Goal: Task Accomplishment & Management: Use online tool/utility

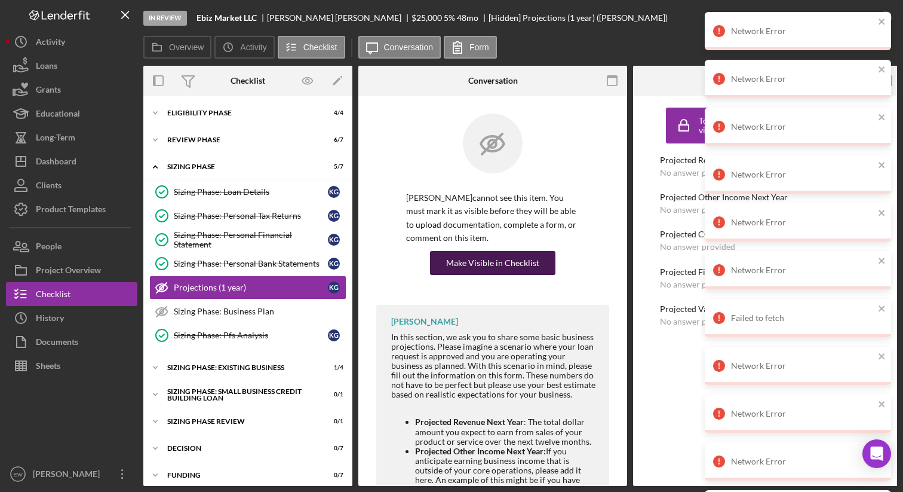
scroll to position [25, 0]
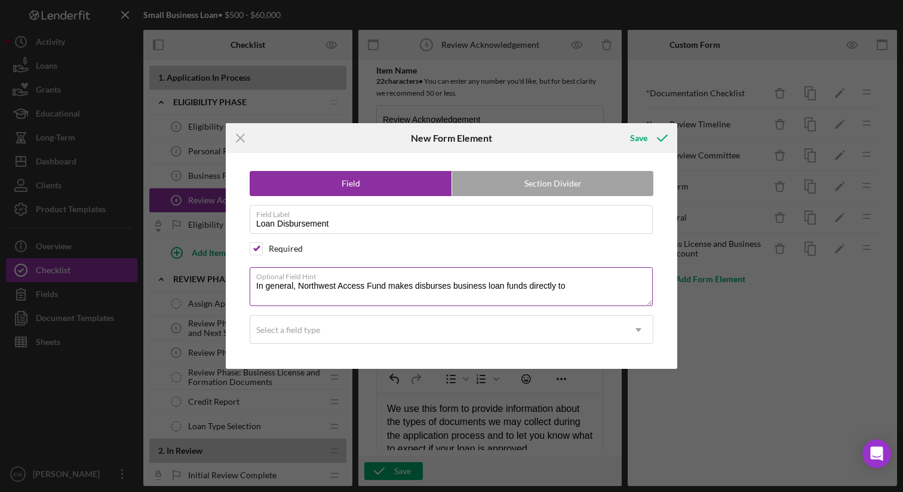
scroll to position [463, 0]
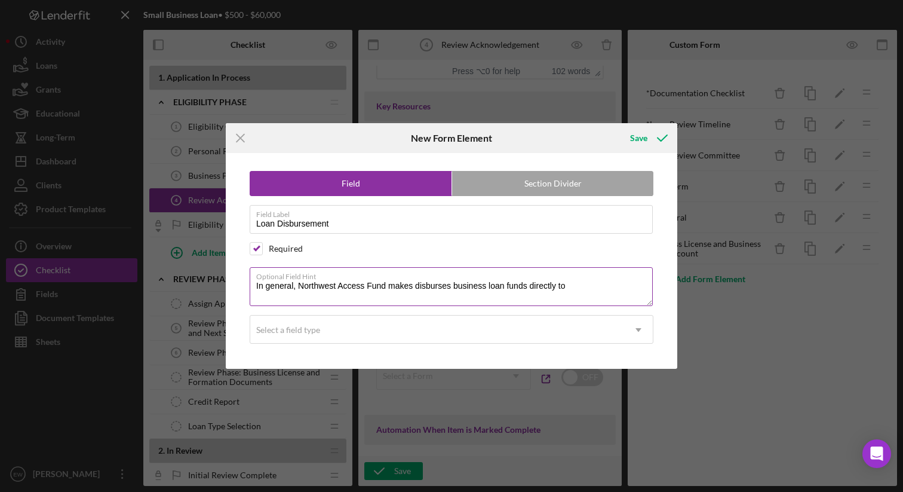
click at [571, 283] on textarea "In general, Northwest Access Fund makes disburses business loan funds directly …" at bounding box center [451, 286] width 403 height 38
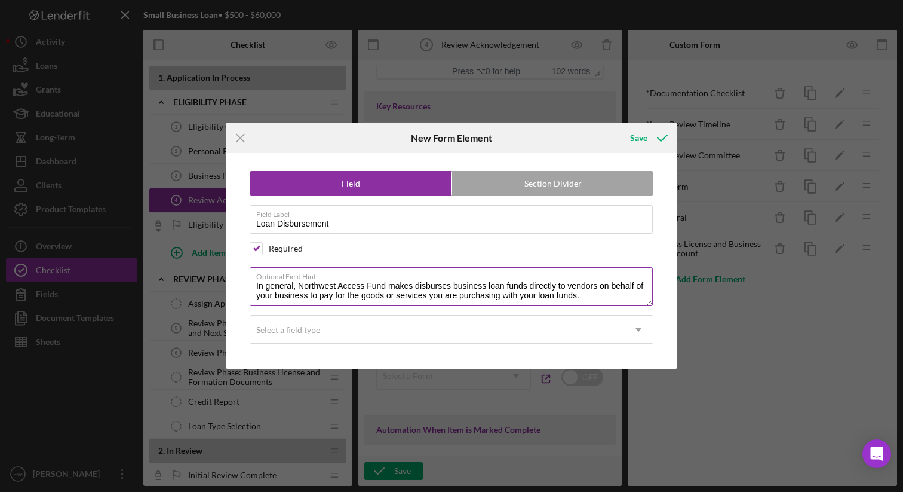
drag, startPoint x: 415, startPoint y: 285, endPoint x: 389, endPoint y: 283, distance: 25.2
click at [389, 283] on textarea "In general, Northwest Access Fund makes disburses business loan funds directly …" at bounding box center [451, 286] width 403 height 38
click at [567, 299] on textarea "In general, Northwest Access Fund disburses business loan funds directly to ven…" at bounding box center [451, 286] width 403 height 38
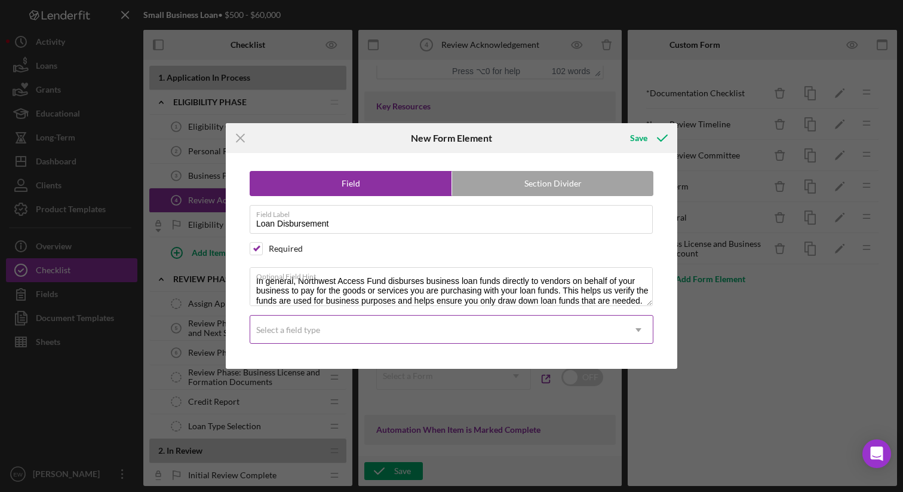
type textarea "In general, Northwest Access Fund disburses business loan funds directly to ven…"
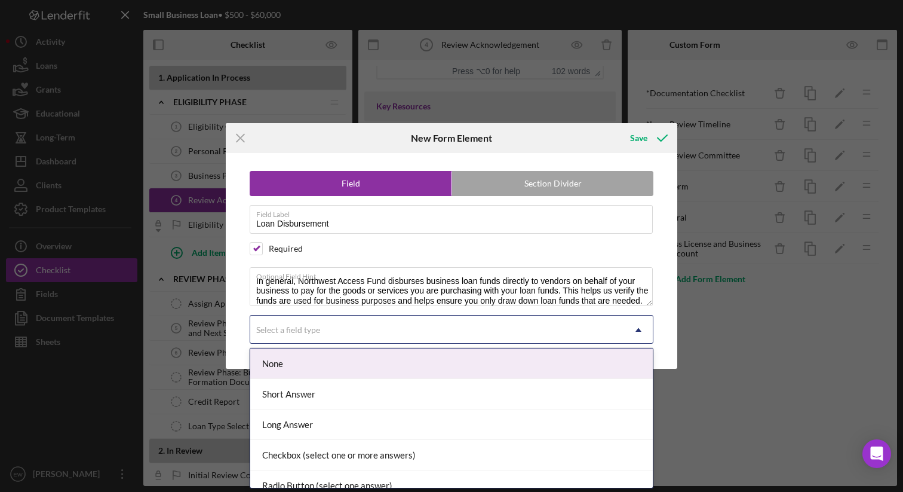
click at [441, 331] on div "Select a field type" at bounding box center [437, 329] width 374 height 27
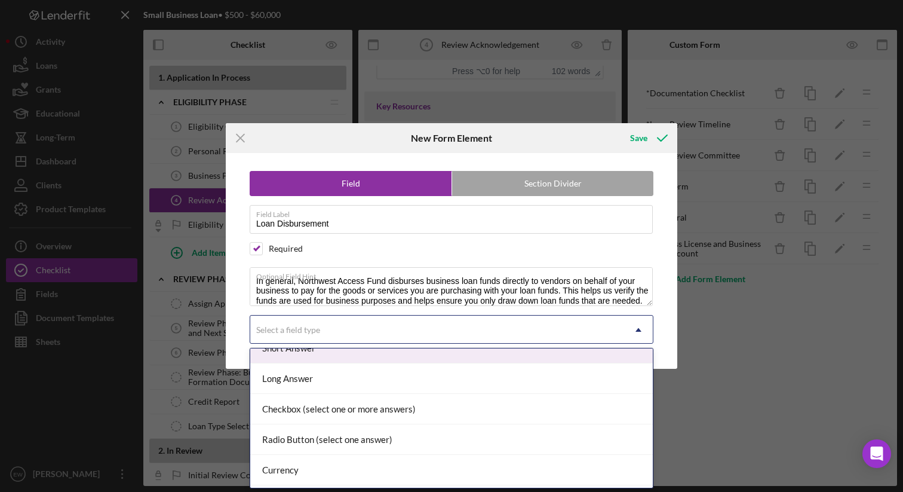
scroll to position [51, 0]
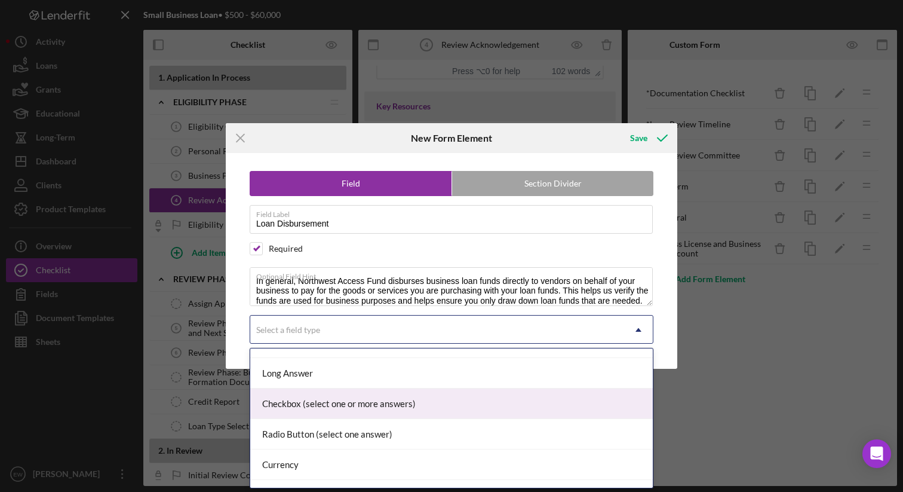
click at [380, 410] on div "Checkbox (select one or more answers)" at bounding box center [451, 403] width 403 height 30
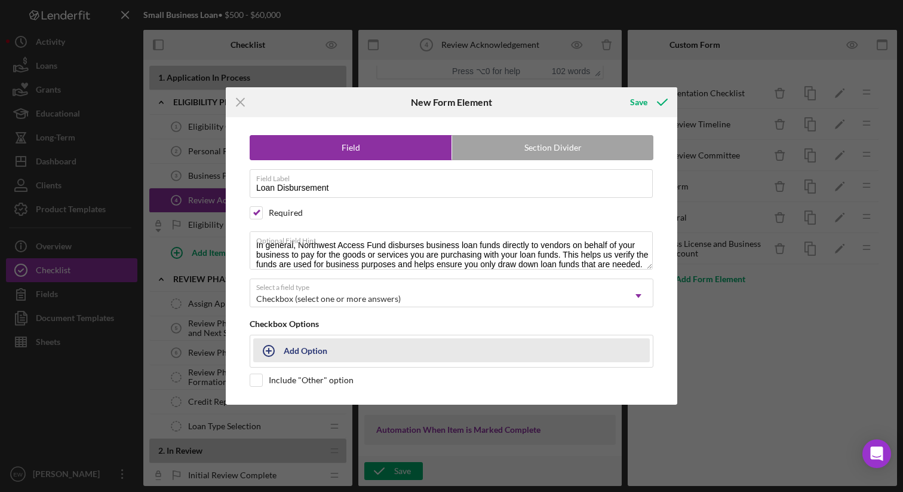
click at [348, 348] on button "Add Option" at bounding box center [451, 350] width 397 height 24
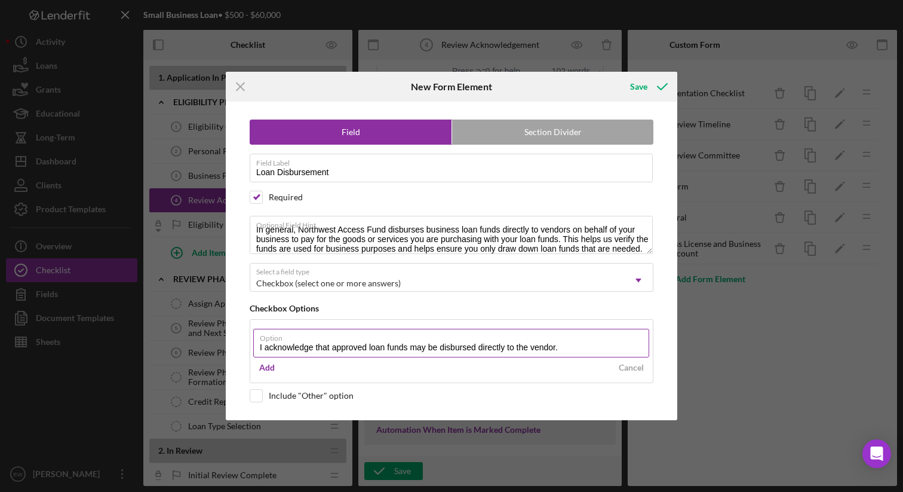
type input "I acknowledge that approved loan funds may be disbursed directly to the vendor."
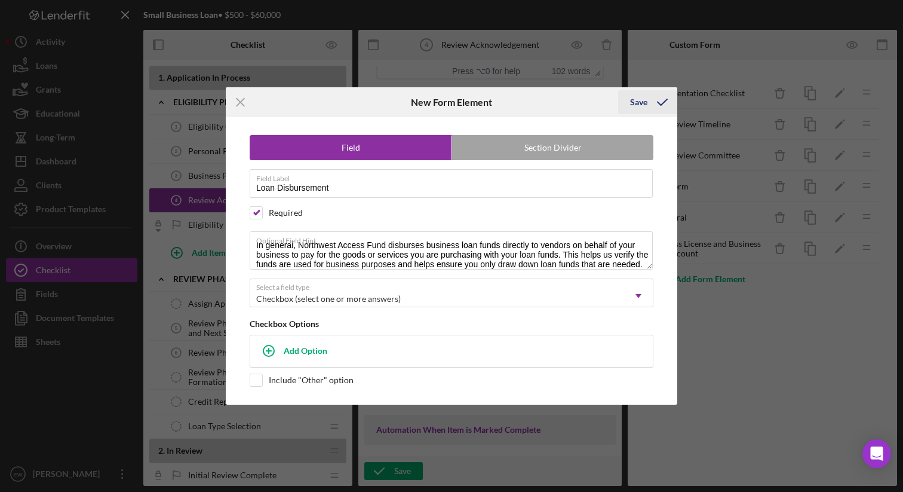
click at [634, 89] on div "Save" at bounding box center [647, 102] width 59 height 30
click at [634, 106] on div "Save" at bounding box center [638, 102] width 17 height 24
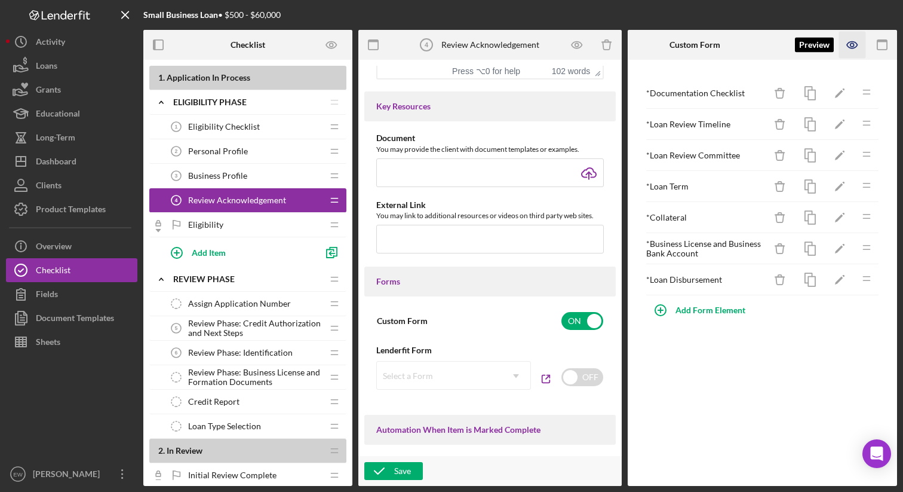
click at [850, 50] on icon "button" at bounding box center [852, 45] width 27 height 27
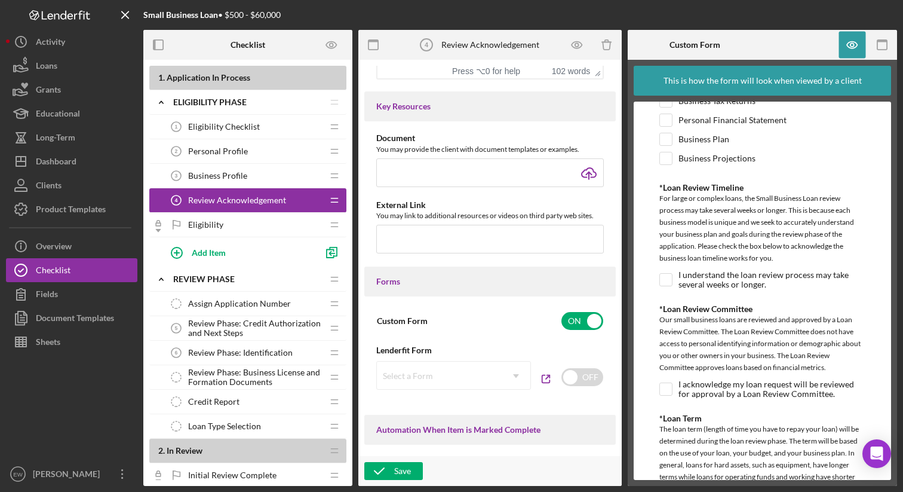
scroll to position [0, 0]
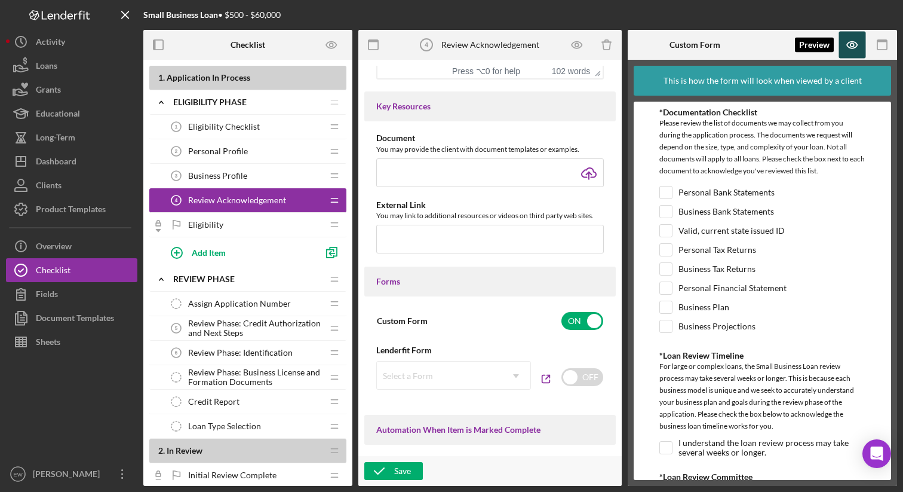
click at [857, 46] on icon "button" at bounding box center [852, 45] width 27 height 27
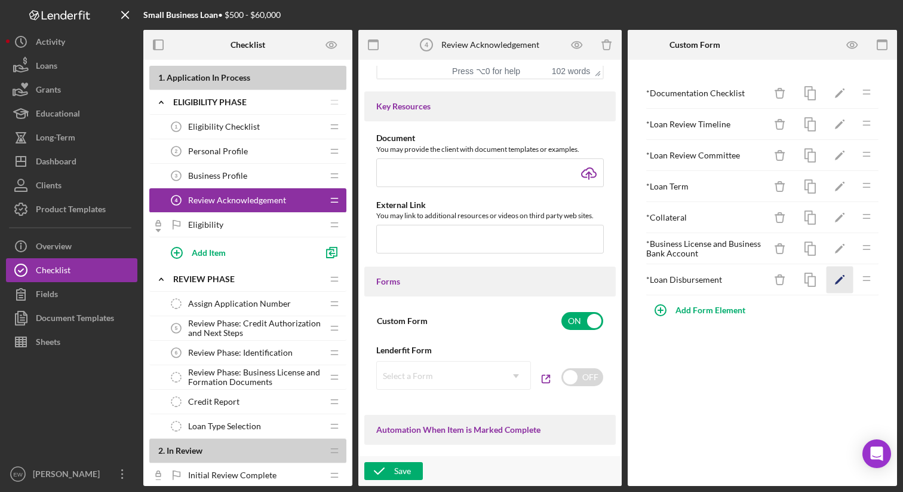
click at [839, 277] on icon "Icon/Edit" at bounding box center [840, 279] width 27 height 27
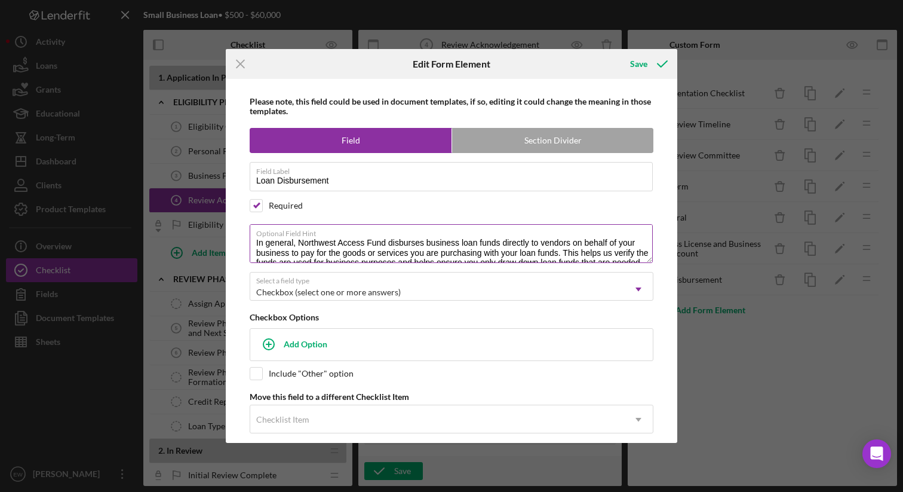
scroll to position [10, 0]
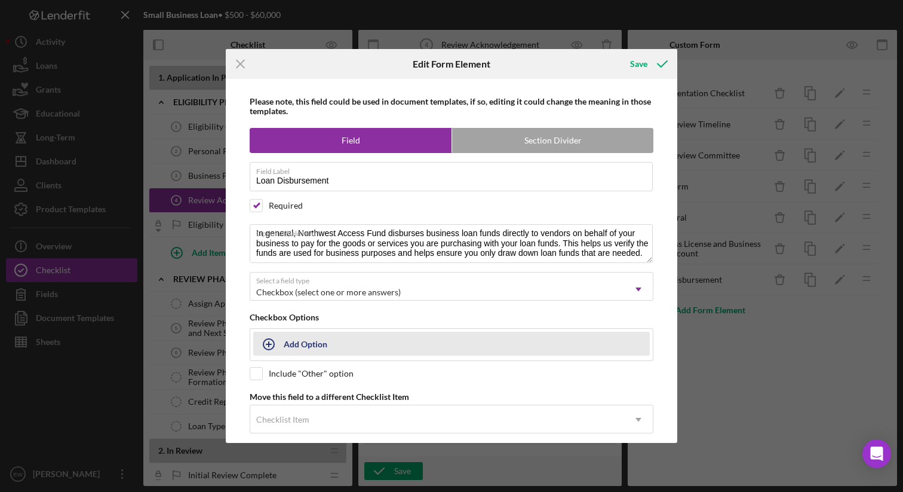
click at [352, 348] on button "Add Option" at bounding box center [451, 344] width 397 height 24
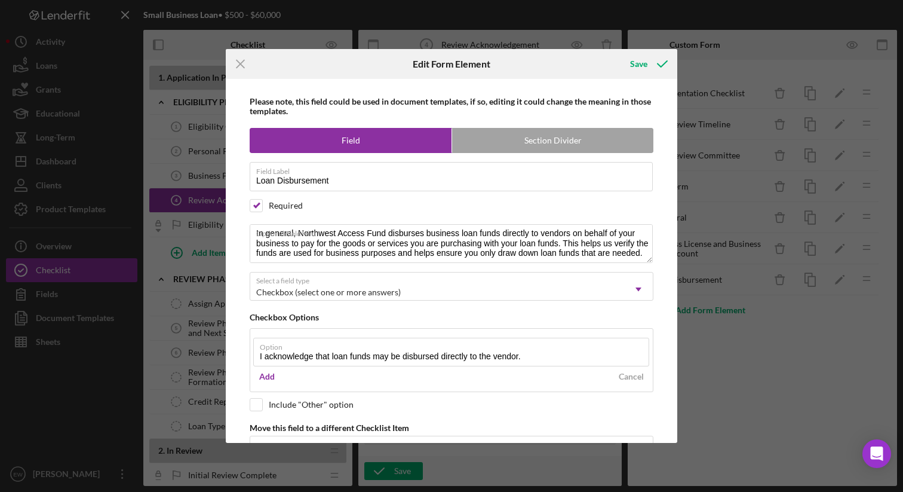
type input "I acknowledge that loan funds may be disbursed directly to the vendor."
click at [642, 59] on div "Save" at bounding box center [638, 64] width 17 height 24
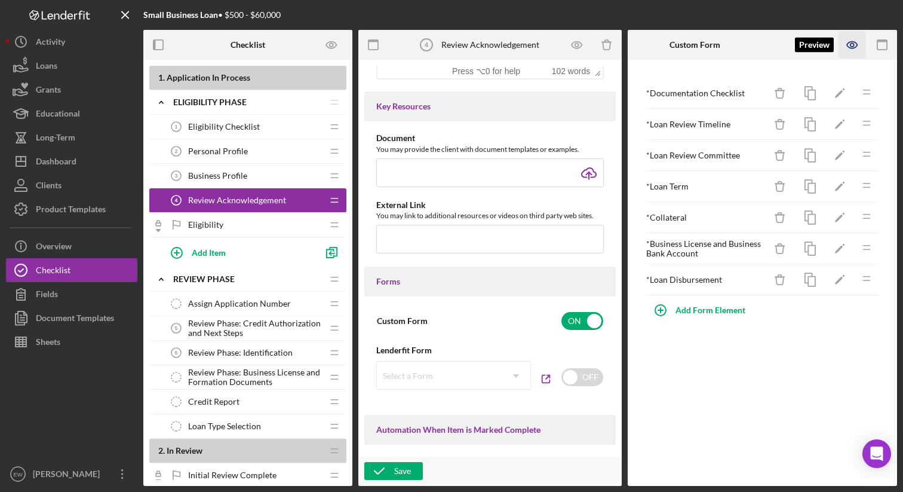
click at [855, 42] on icon "button" at bounding box center [852, 45] width 10 height 7
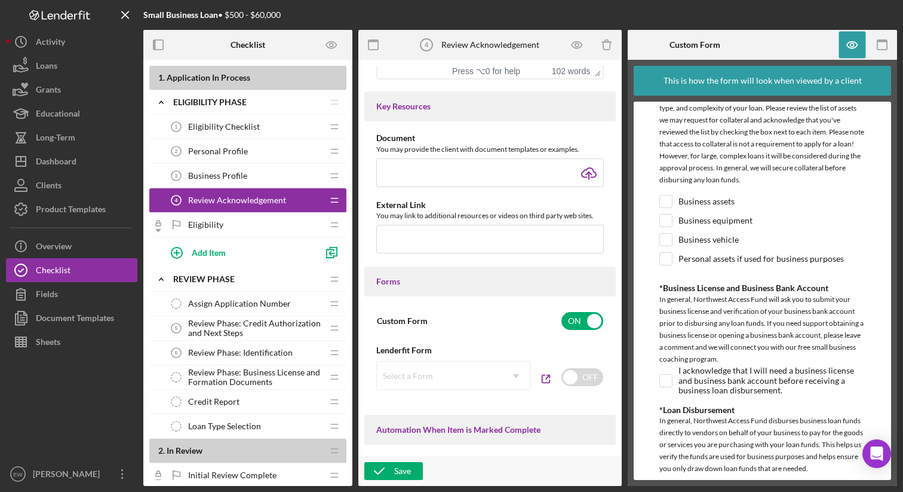
scroll to position [649, 0]
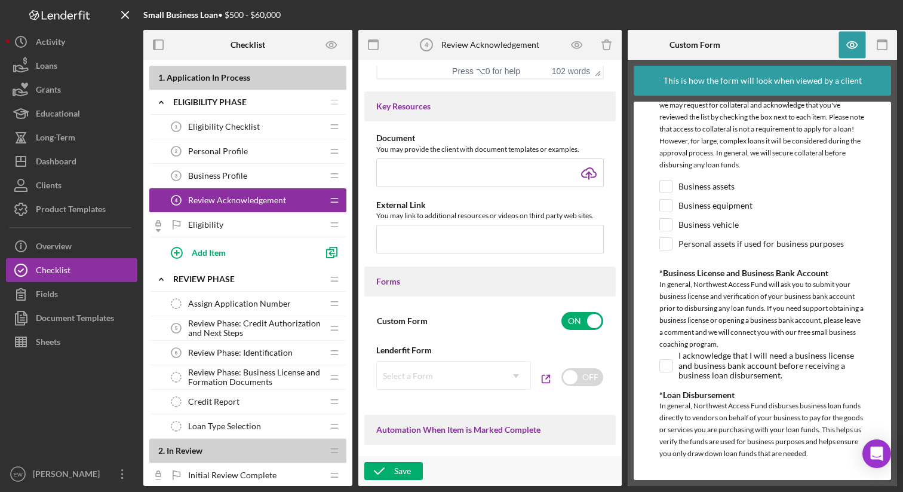
click at [762, 180] on div "Business assets" at bounding box center [763, 189] width 206 height 19
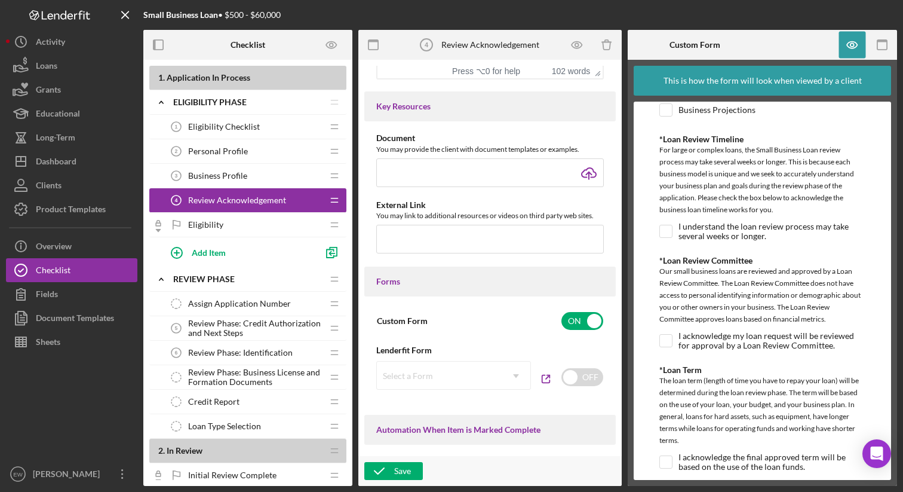
scroll to position [0, 0]
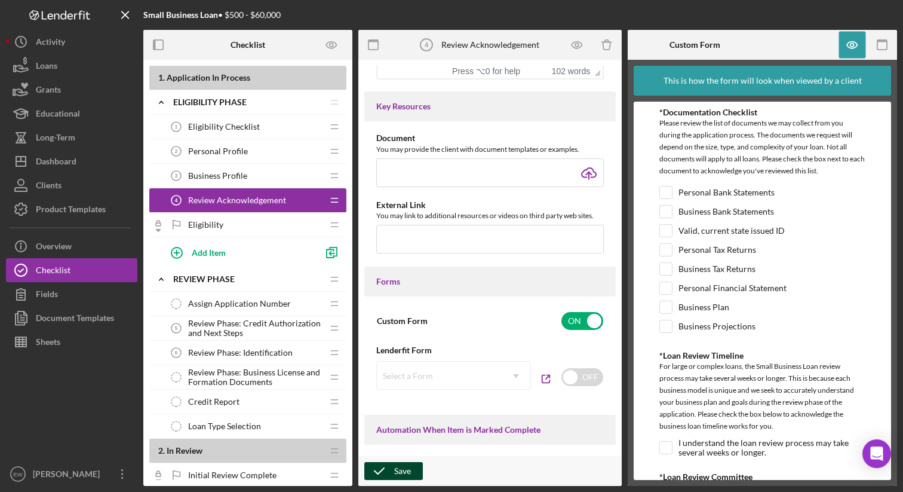
click at [411, 469] on button "Save" at bounding box center [393, 471] width 59 height 18
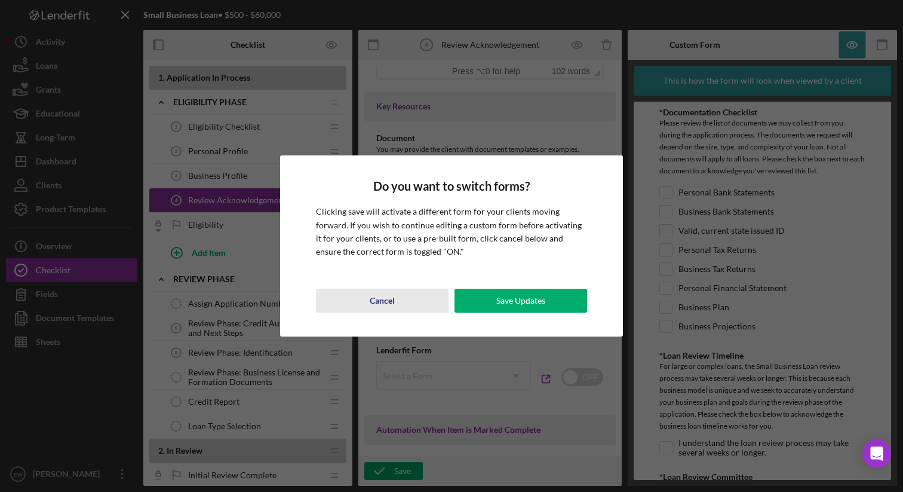
click at [381, 297] on div "Cancel" at bounding box center [382, 301] width 25 height 24
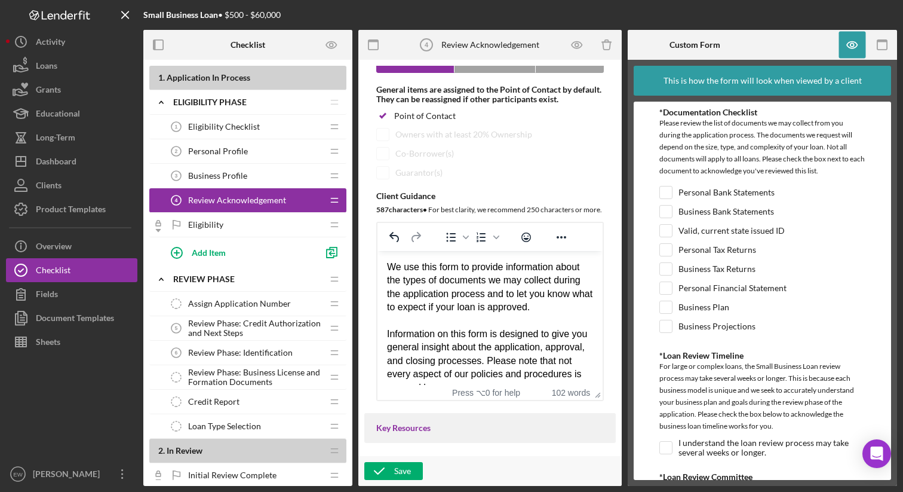
scroll to position [154, 0]
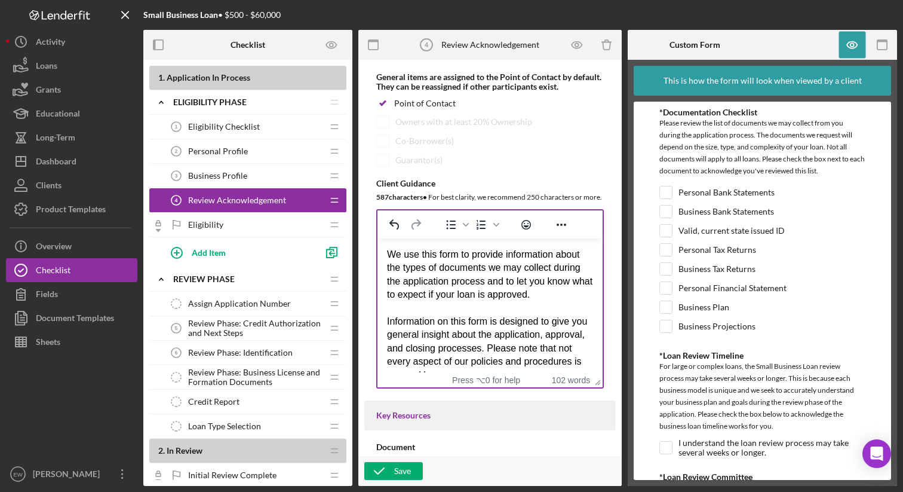
click at [487, 280] on div "We use this form to provide information about the types of documents we may col…" at bounding box center [490, 275] width 206 height 54
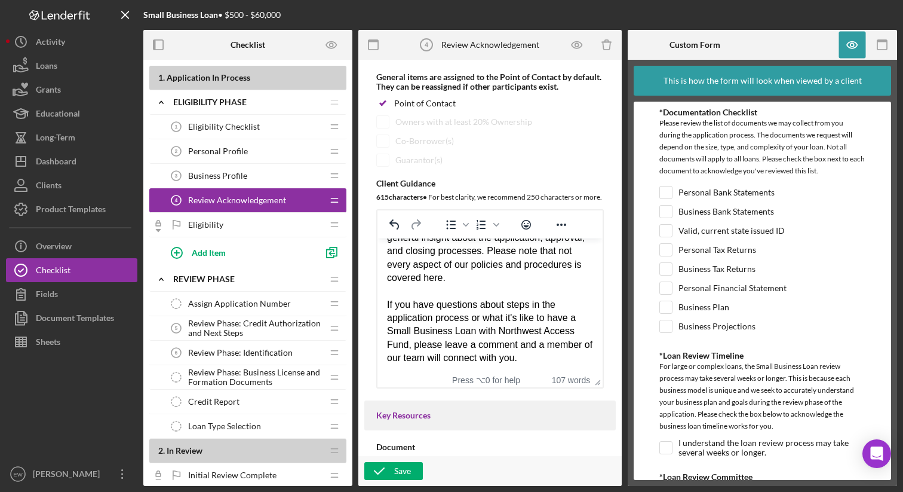
scroll to position [113, 0]
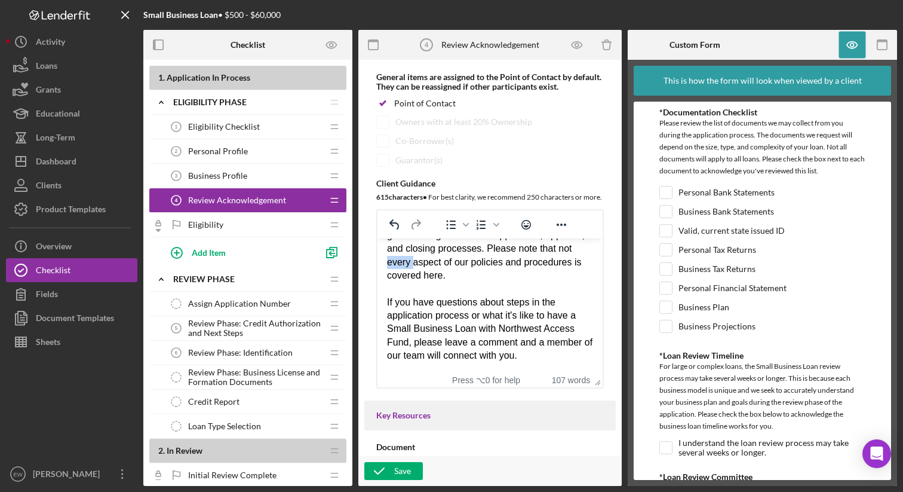
drag, startPoint x: 449, startPoint y: 262, endPoint x: 425, endPoint y: 262, distance: 23.3
click at [425, 262] on div "Information on this form is designed to give you general insight about the appl…" at bounding box center [490, 248] width 206 height 67
click at [451, 260] on div "Information on this form is designed to give you general insight about the appl…" at bounding box center [490, 248] width 206 height 67
drag, startPoint x: 447, startPoint y: 275, endPoint x: 438, endPoint y: 277, distance: 9.1
click at [438, 277] on div "Information on this form is designed to give you general insight about the appl…" at bounding box center [490, 248] width 206 height 67
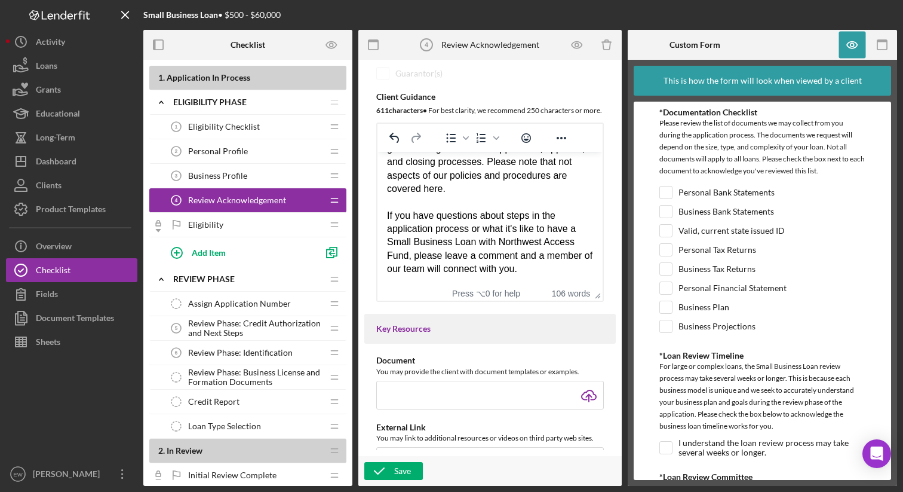
scroll to position [272, 0]
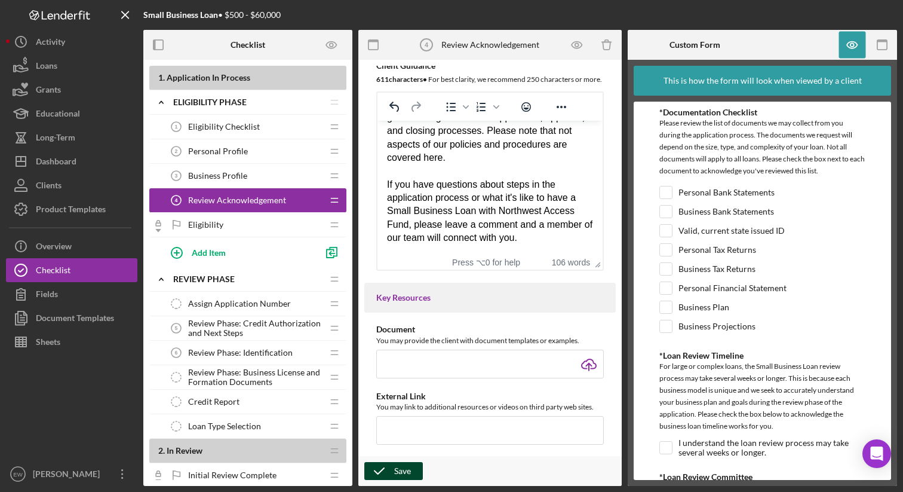
click at [391, 470] on icon "button" at bounding box center [379, 471] width 30 height 30
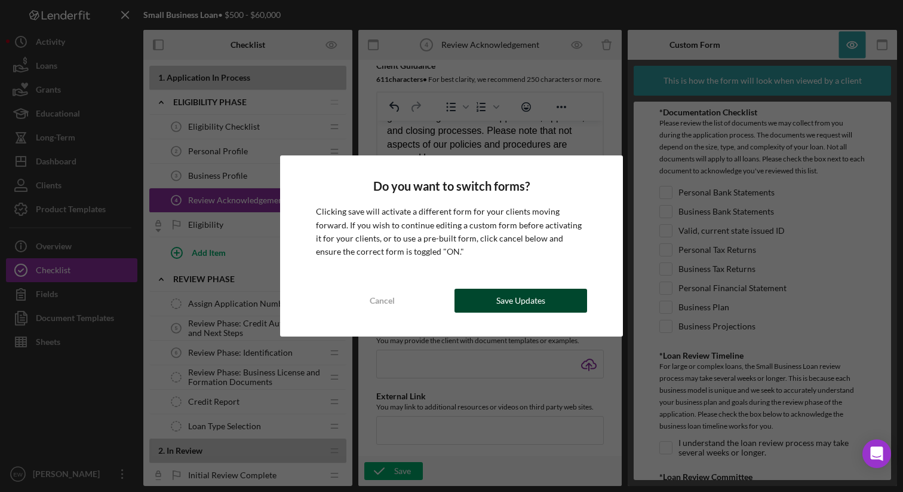
click at [500, 300] on div "Save Updates" at bounding box center [520, 301] width 49 height 24
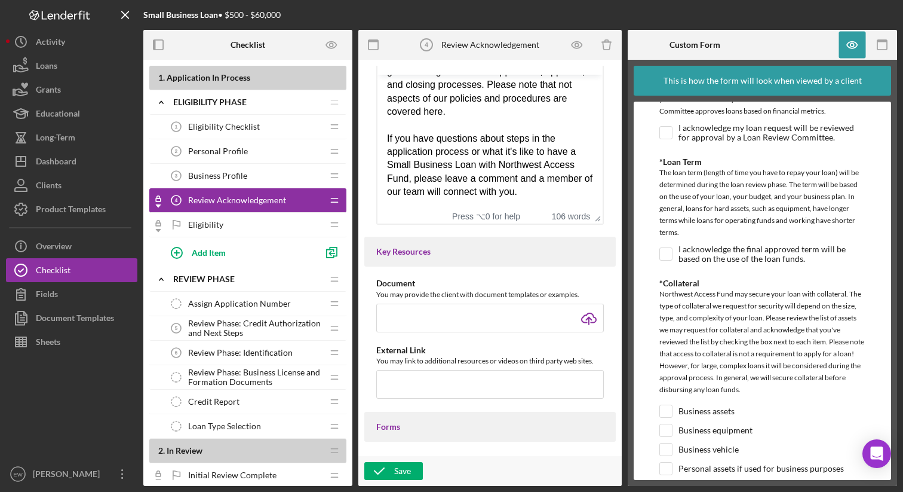
scroll to position [649, 0]
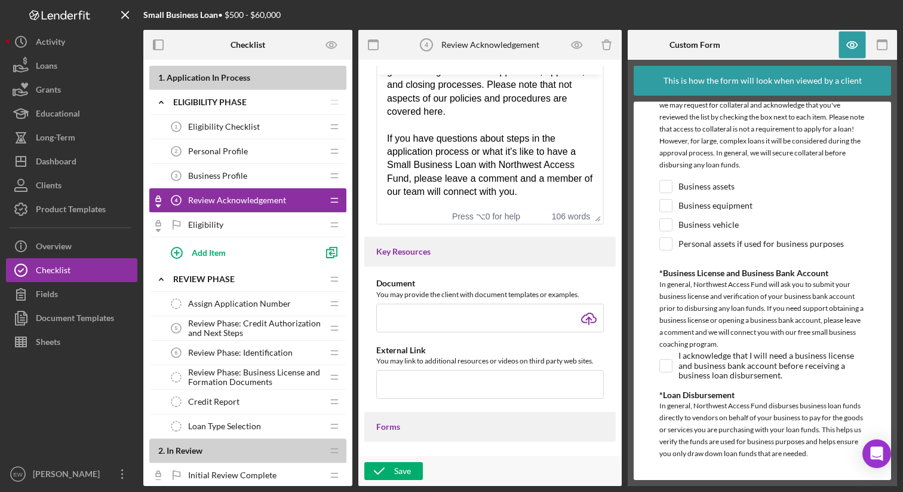
click at [695, 439] on div "In general, Northwest Access Fund disburses business loan funds directly to ven…" at bounding box center [763, 431] width 206 height 63
click at [254, 222] on div "Eligibility Eligibility" at bounding box center [243, 225] width 158 height 24
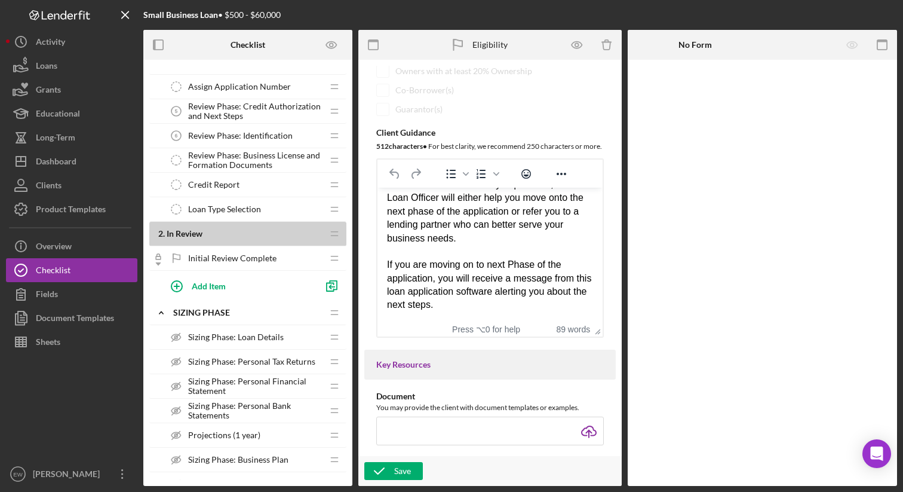
scroll to position [193, 0]
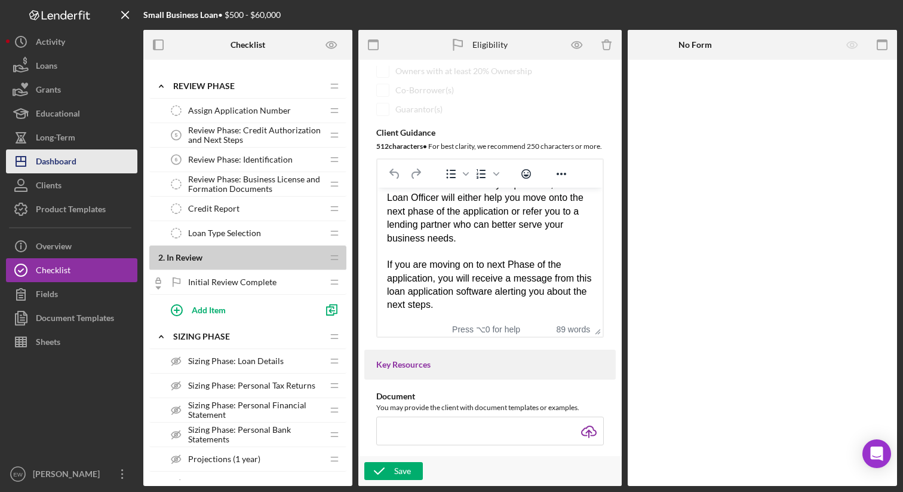
click at [82, 168] on button "Icon/Dashboard Dashboard" at bounding box center [71, 161] width 131 height 24
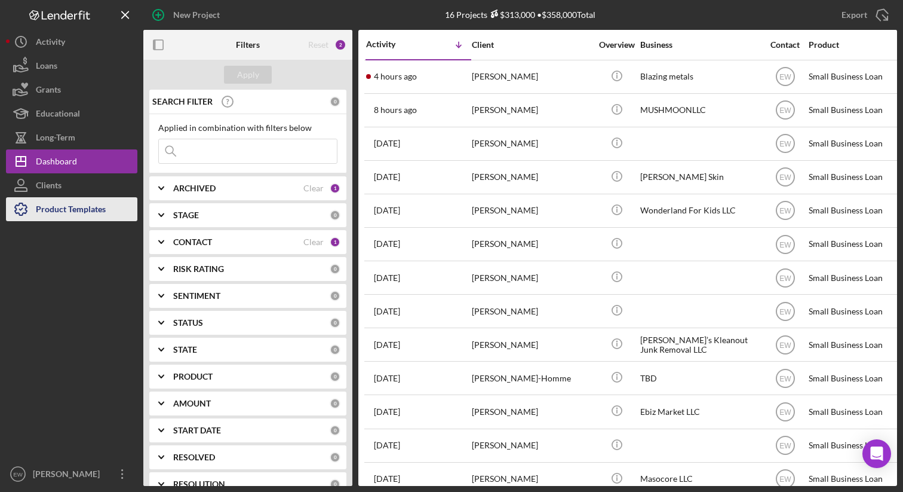
click at [77, 220] on div "Product Templates" at bounding box center [71, 210] width 70 height 27
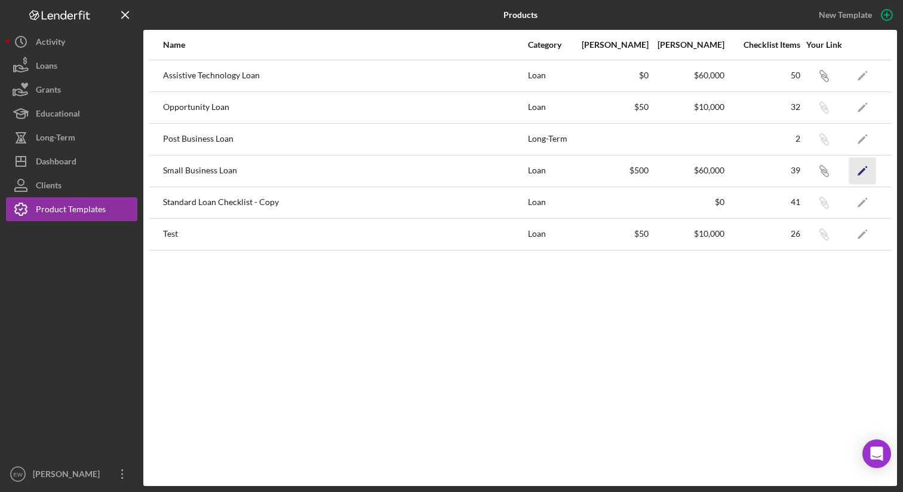
click at [858, 175] on icon "Icon/Edit" at bounding box center [862, 170] width 27 height 27
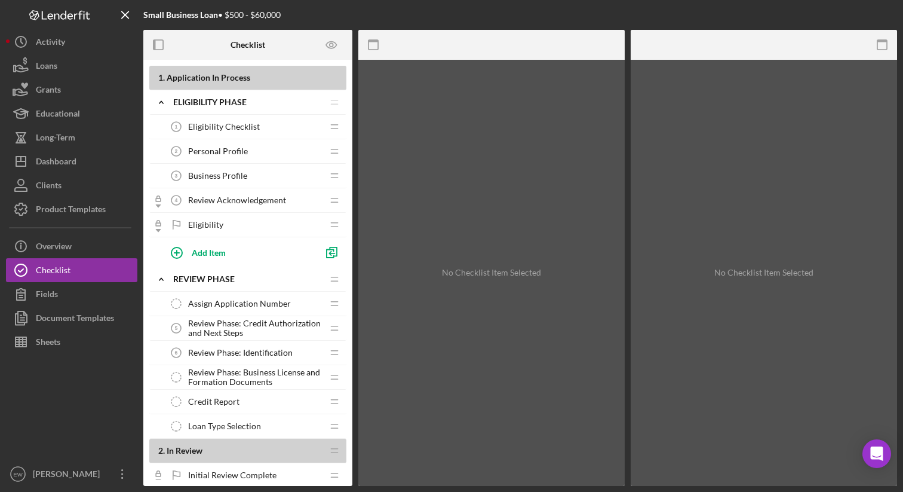
click at [263, 204] on span "Review Acknowledgement" at bounding box center [237, 200] width 98 height 10
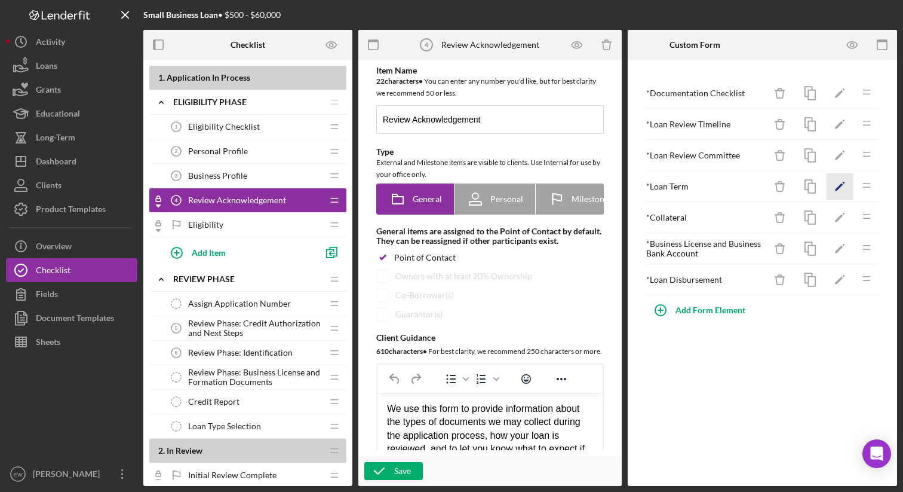
click at [841, 186] on icon "Icon/Edit" at bounding box center [840, 186] width 27 height 27
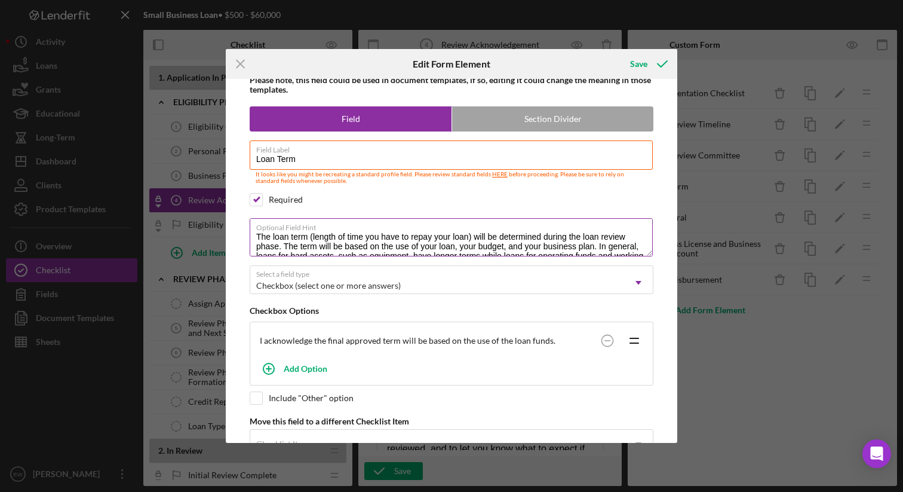
scroll to position [30, 0]
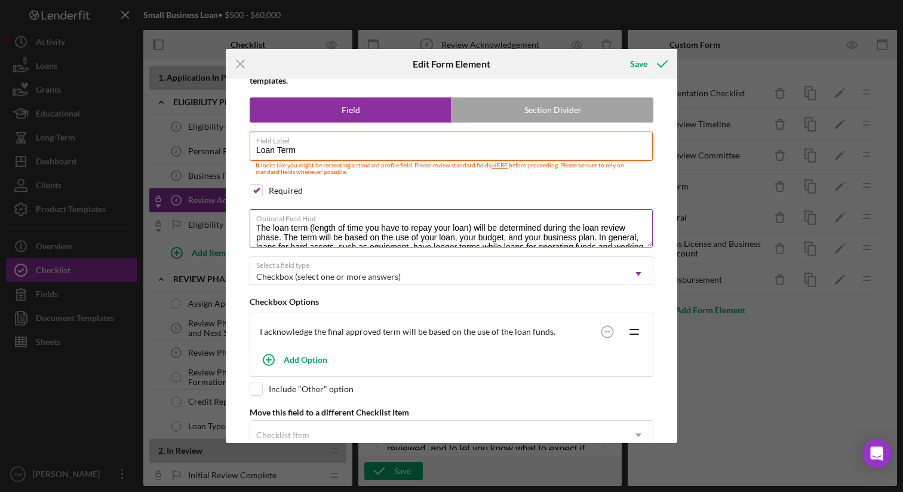
click at [550, 224] on textarea "The loan term (length of time you have to repay your loan) will be determined d…" at bounding box center [451, 228] width 403 height 38
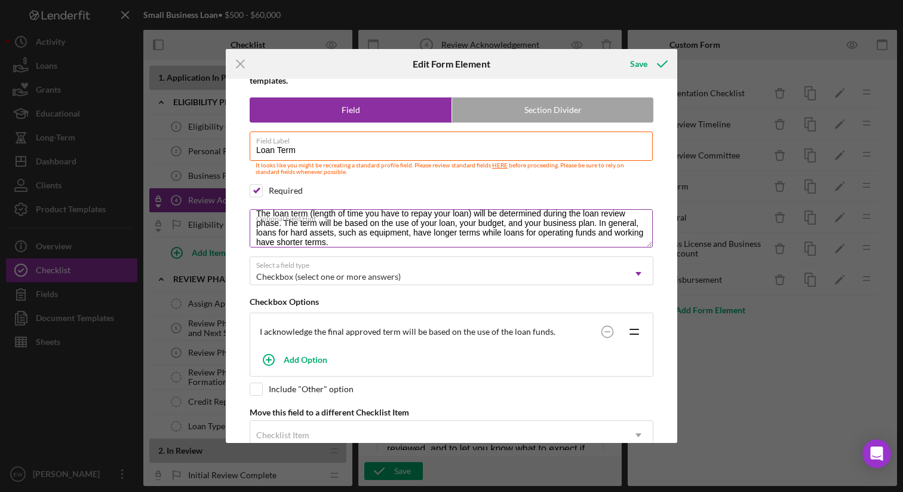
click at [259, 243] on textarea "The loan term (length of time you have to repay your loan) will be determined d…" at bounding box center [451, 228] width 403 height 38
type textarea "The loan term (length of time you have to repay your loan) will be determined d…"
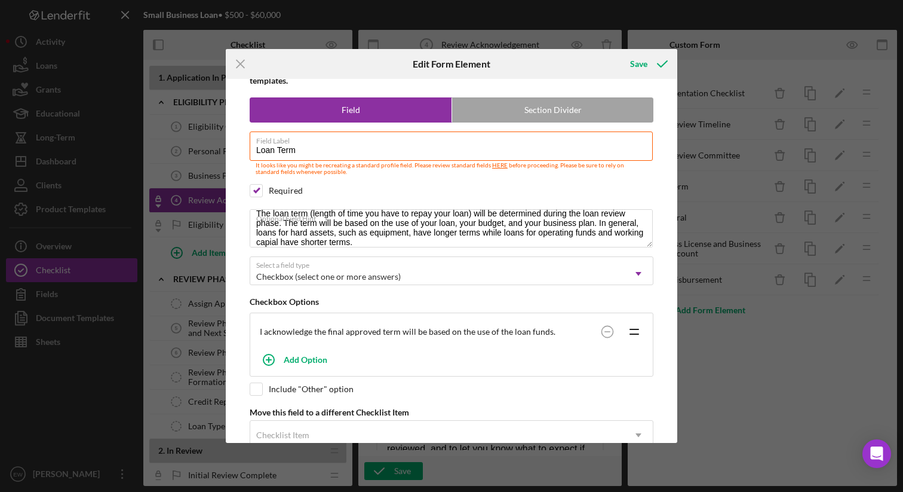
click at [553, 332] on div "I acknowledge the final approved term will be based on the use of the loan fund…" at bounding box center [428, 332] width 336 height 10
click at [520, 331] on div "I acknowledge the final approved term will be based on the use of the loan fund…" at bounding box center [428, 332] width 336 height 10
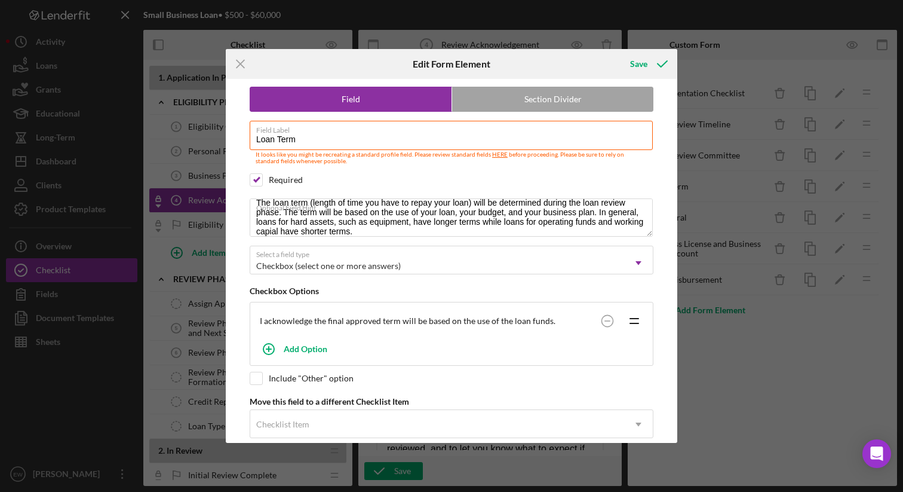
scroll to position [45, 0]
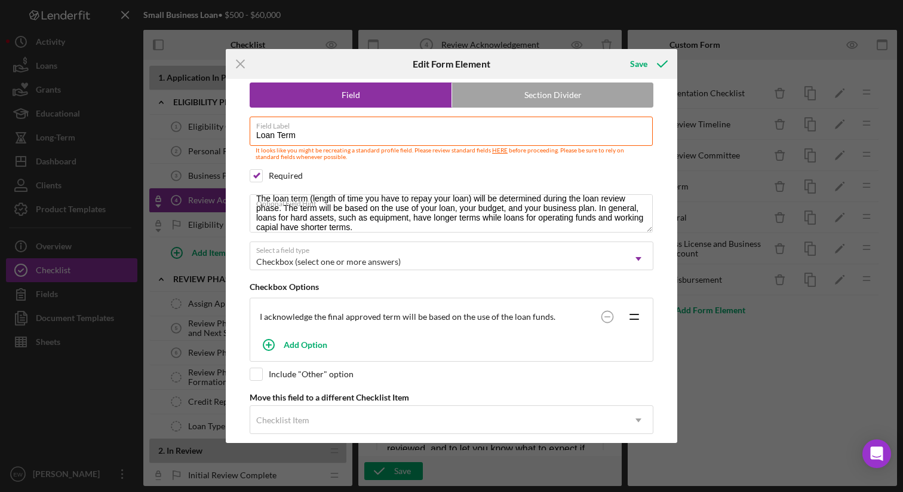
click at [464, 308] on div "I acknowledge the final approved term will be based on the use of the loan fund…" at bounding box center [451, 316] width 397 height 31
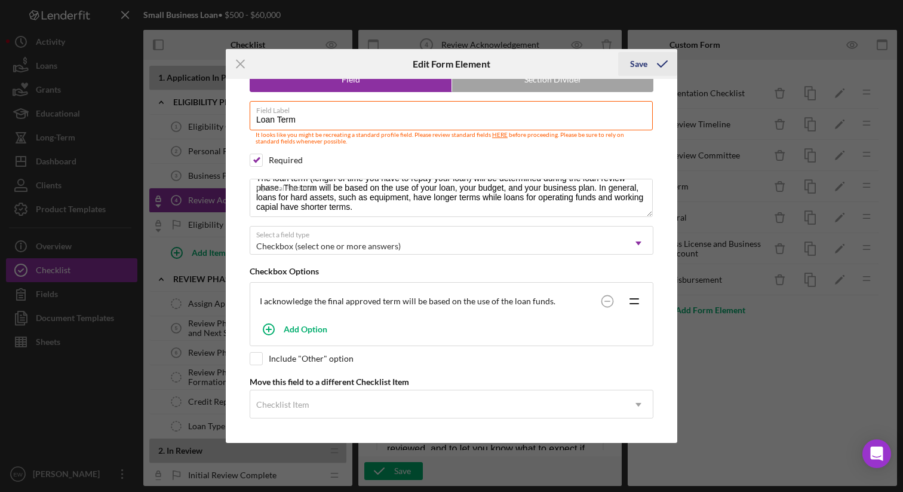
click at [638, 63] on div "Save" at bounding box center [638, 64] width 17 height 24
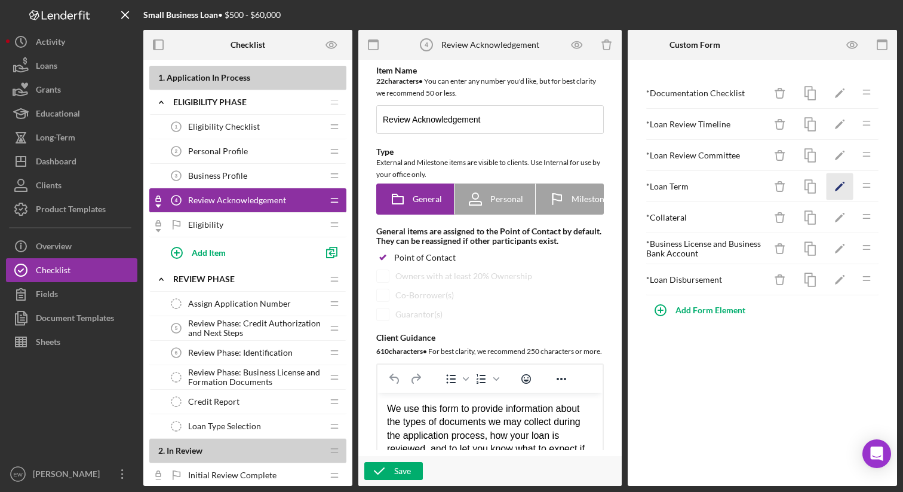
click at [841, 181] on icon "Icon/Edit" at bounding box center [840, 186] width 27 height 27
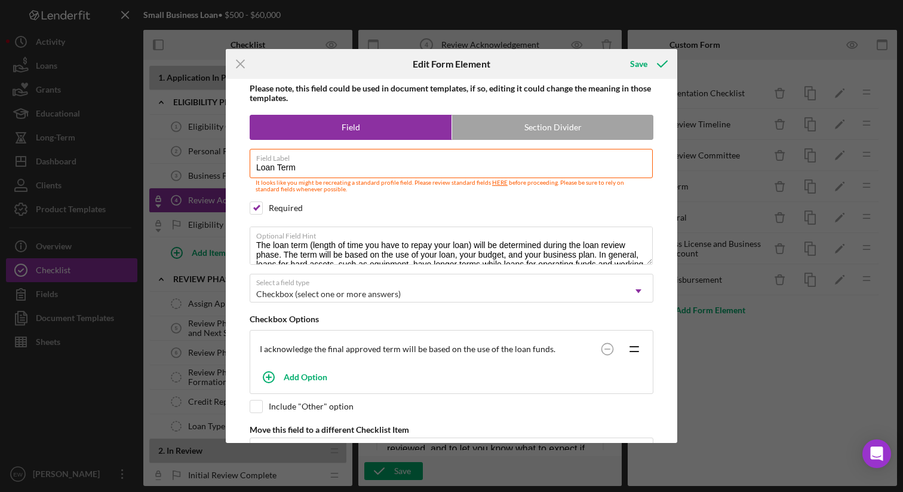
scroll to position [17, 0]
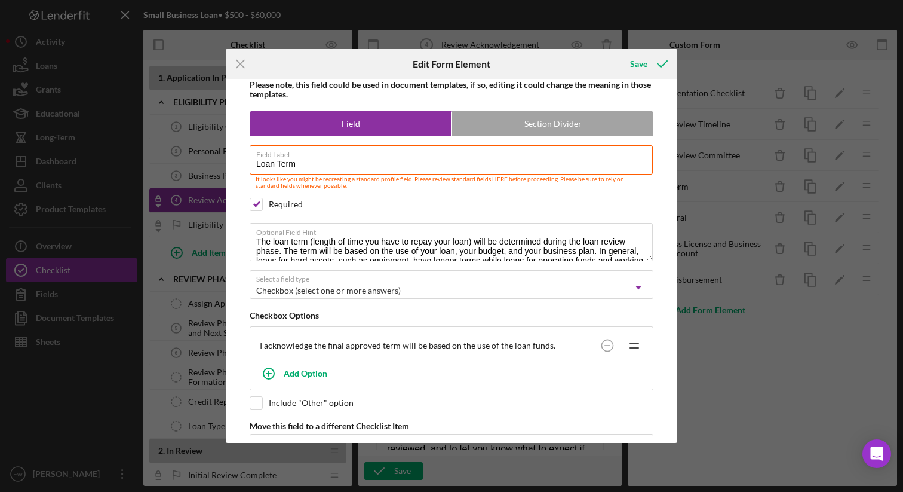
click at [628, 346] on icon "Icon/Drag" at bounding box center [634, 345] width 30 height 30
click at [602, 346] on circle at bounding box center [607, 344] width 11 height 11
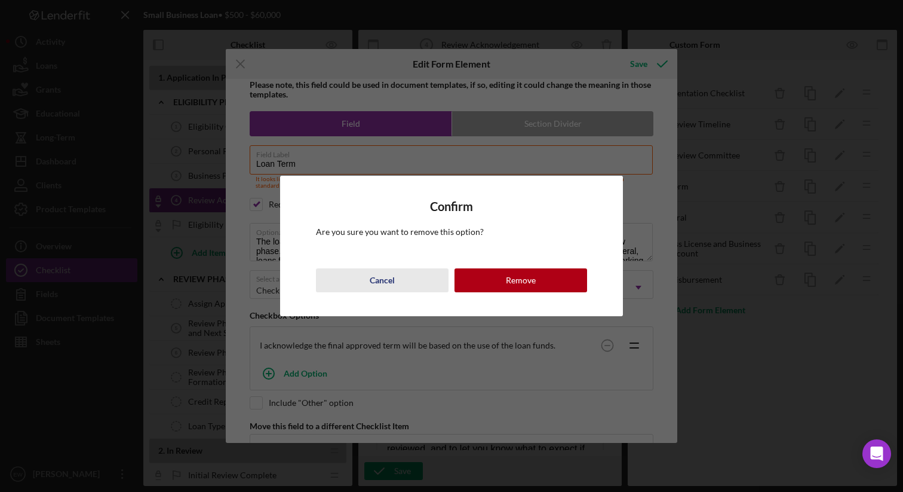
click at [389, 277] on div "Cancel" at bounding box center [382, 280] width 25 height 24
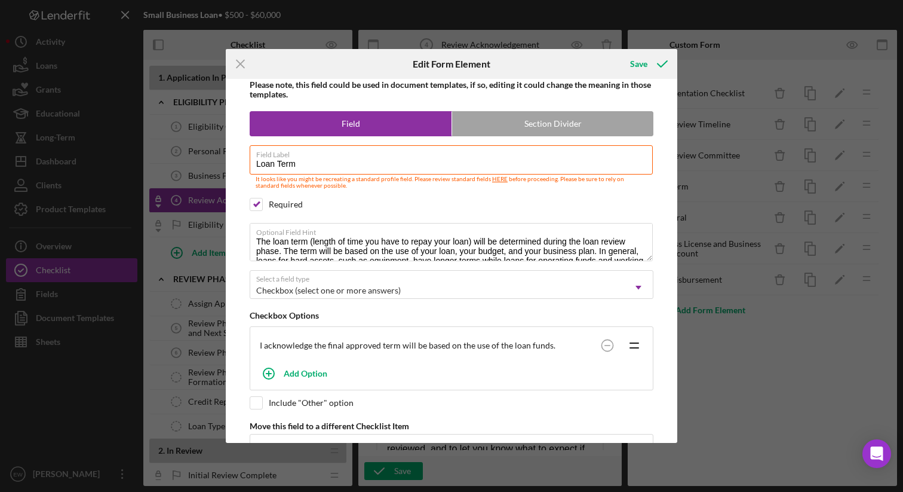
click at [303, 349] on div "I acknowledge the final approved term will be based on the use of the loan fund…" at bounding box center [428, 346] width 336 height 10
click at [631, 345] on icon "Icon/Drag" at bounding box center [634, 345] width 30 height 30
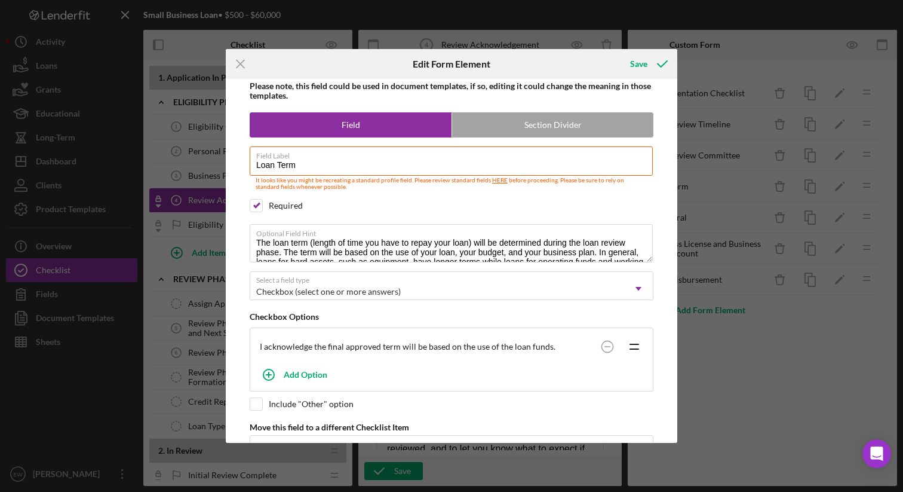
scroll to position [0, 0]
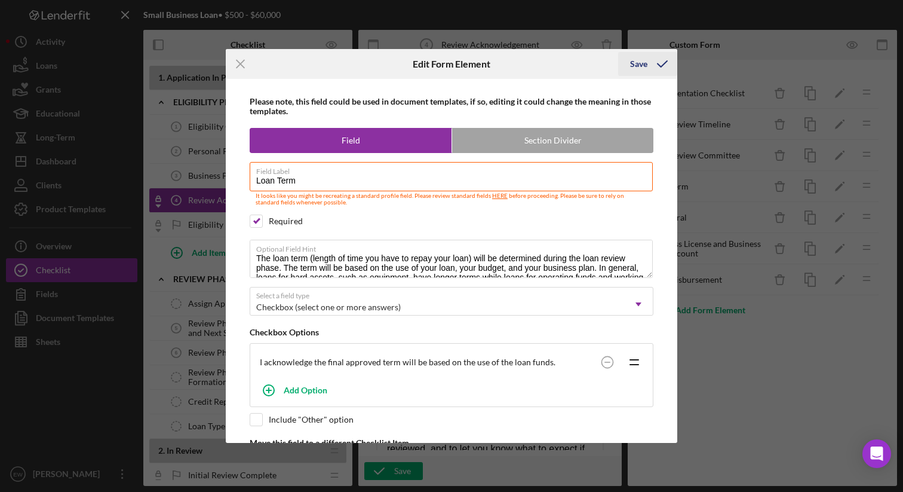
click at [642, 59] on div "Save" at bounding box center [638, 64] width 17 height 24
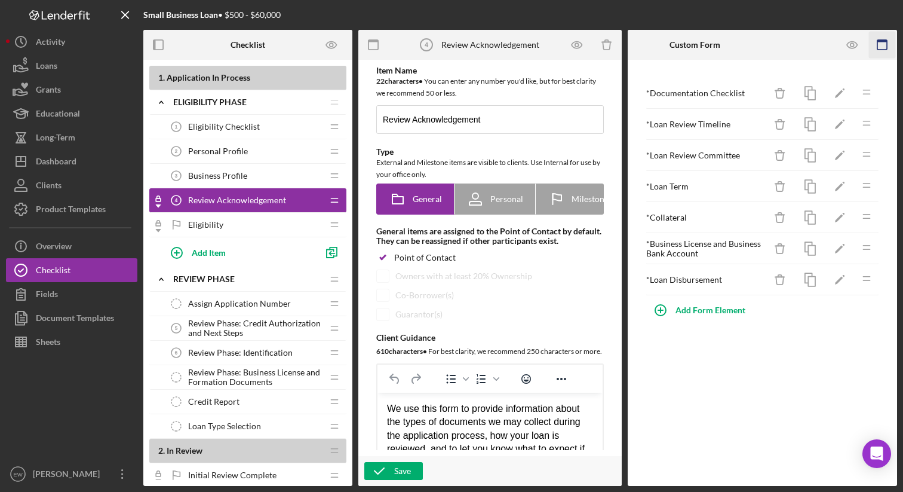
click at [878, 44] on icon "button" at bounding box center [882, 45] width 27 height 27
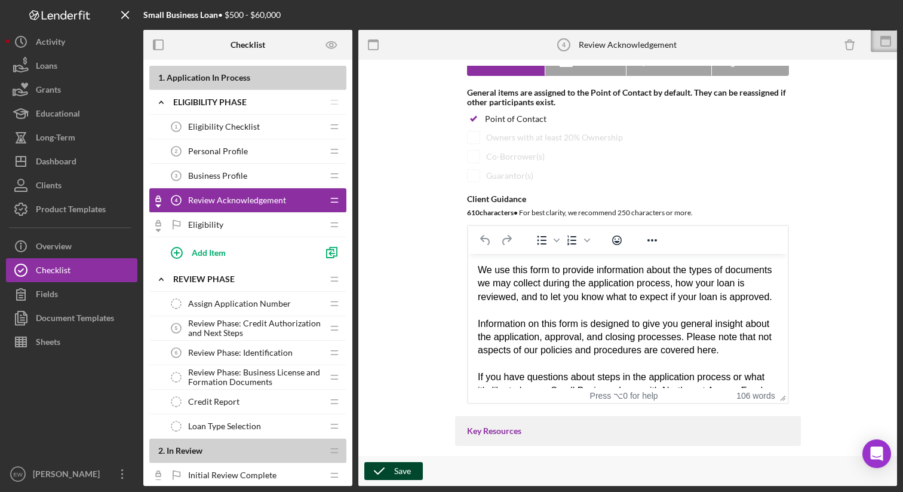
click at [403, 463] on div "Save" at bounding box center [402, 471] width 17 height 18
click at [424, 170] on div "Item Name 22 character s • You can enter any number you'd like, but for best cl…" at bounding box center [627, 131] width 557 height 384
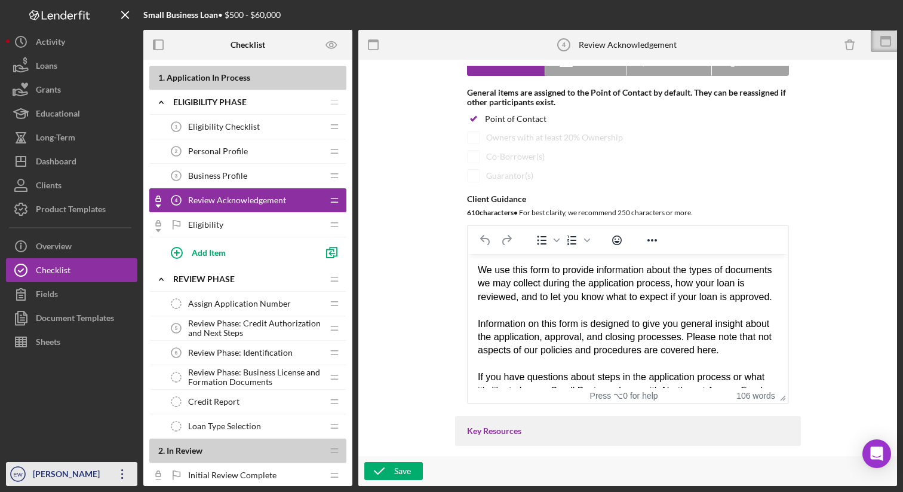
click at [66, 471] on div "[PERSON_NAME]" at bounding box center [69, 475] width 78 height 27
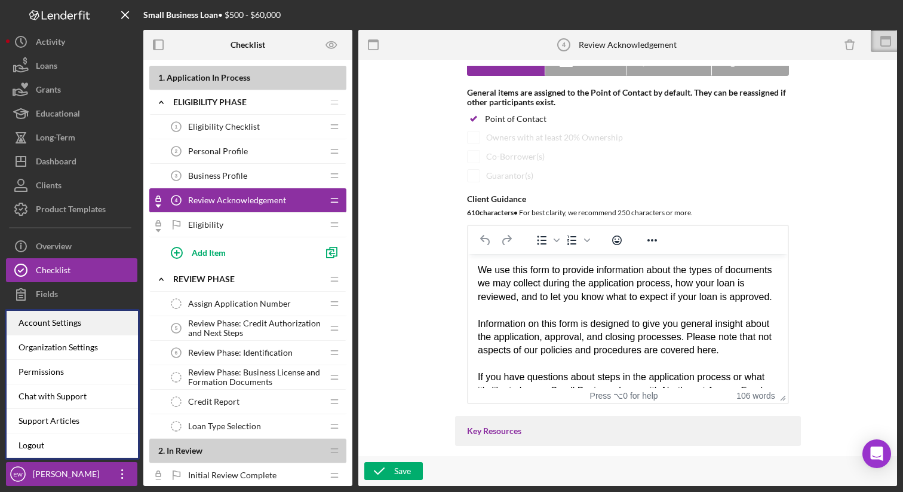
click at [98, 316] on div "Account Settings" at bounding box center [72, 323] width 131 height 24
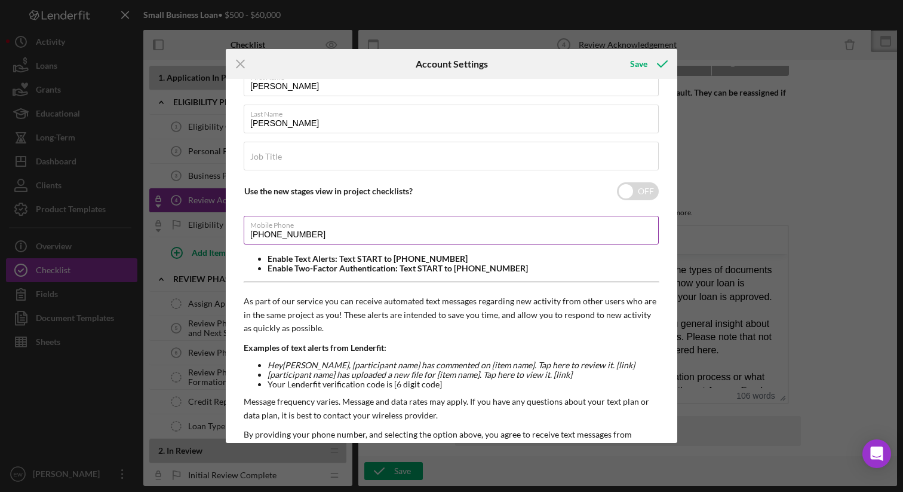
scroll to position [102, 0]
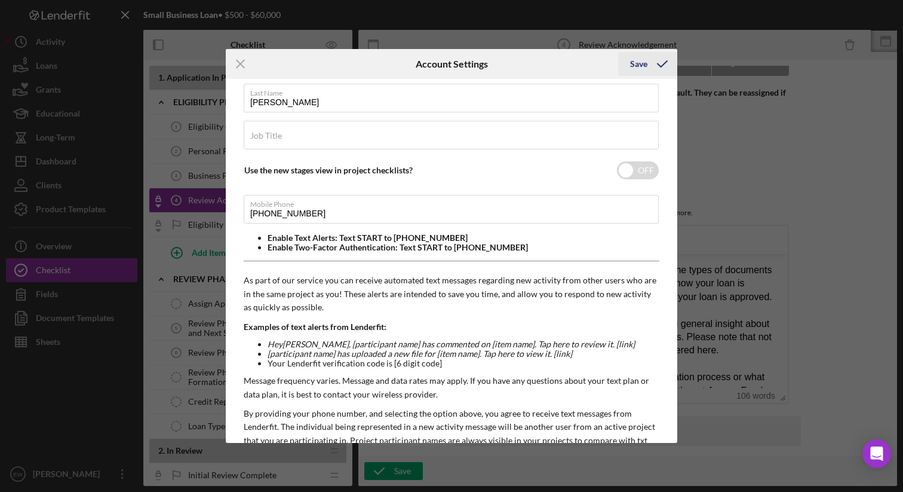
click at [643, 63] on div "Save" at bounding box center [638, 64] width 17 height 24
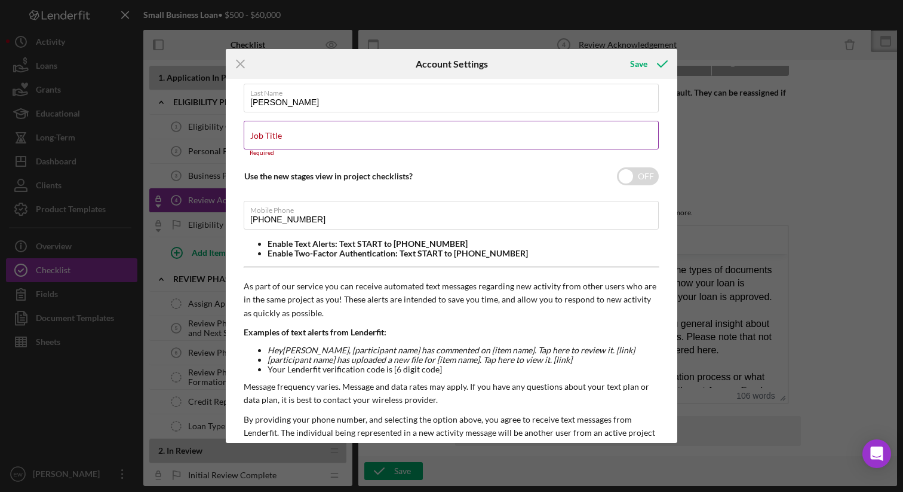
click at [294, 138] on input "Job Title" at bounding box center [451, 135] width 415 height 29
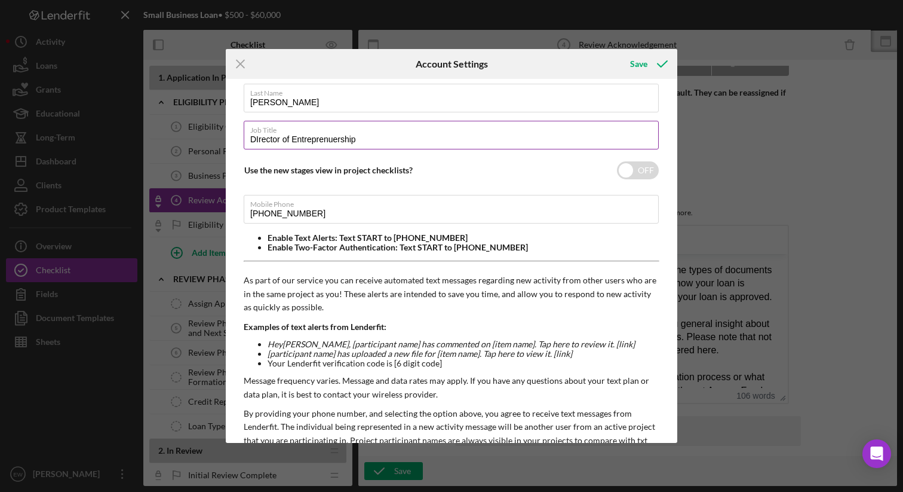
click at [261, 140] on input "DIrector of Entreprenuership" at bounding box center [451, 135] width 415 height 29
click at [267, 140] on input "DIrector of Entreprenuership" at bounding box center [451, 135] width 415 height 29
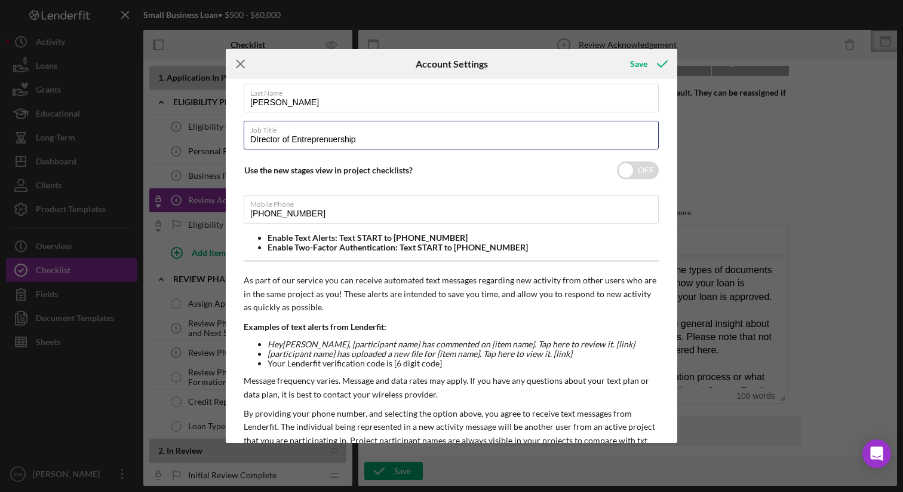
type input "DIrector of Entreprenuership"
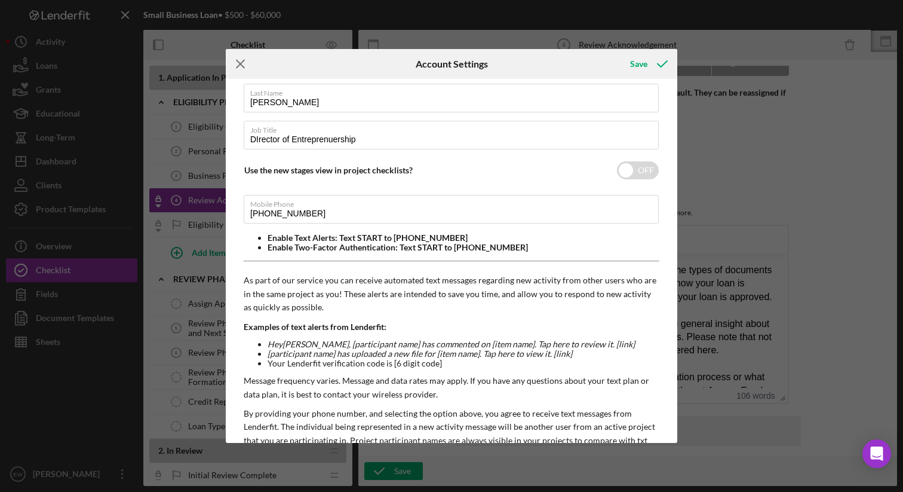
click at [241, 63] on line at bounding box center [241, 64] width 8 height 8
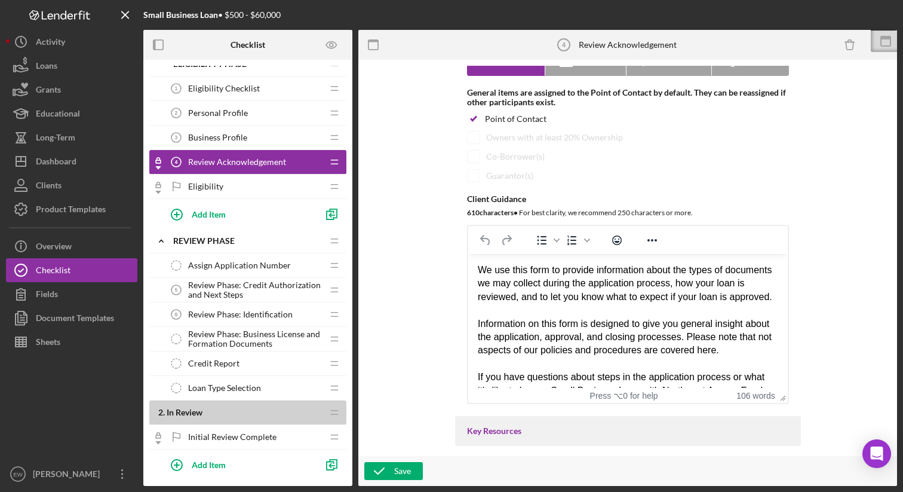
scroll to position [47, 0]
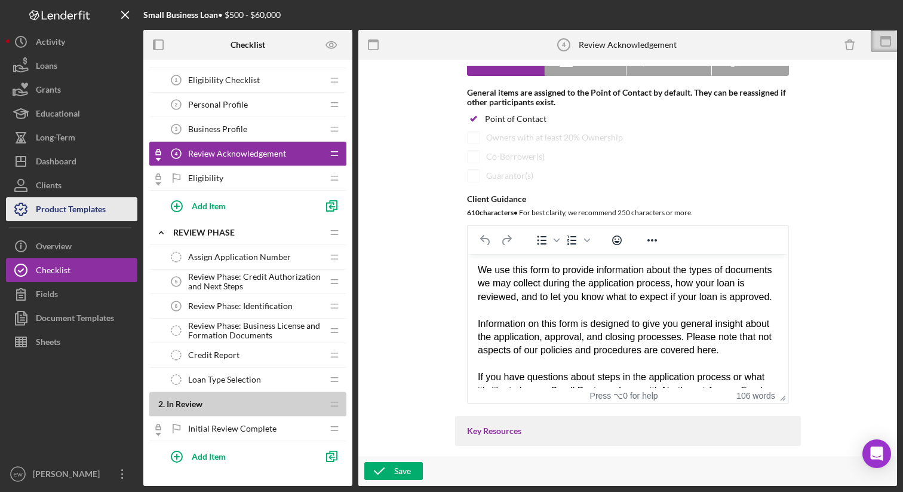
click at [48, 209] on div "Product Templates" at bounding box center [71, 210] width 70 height 27
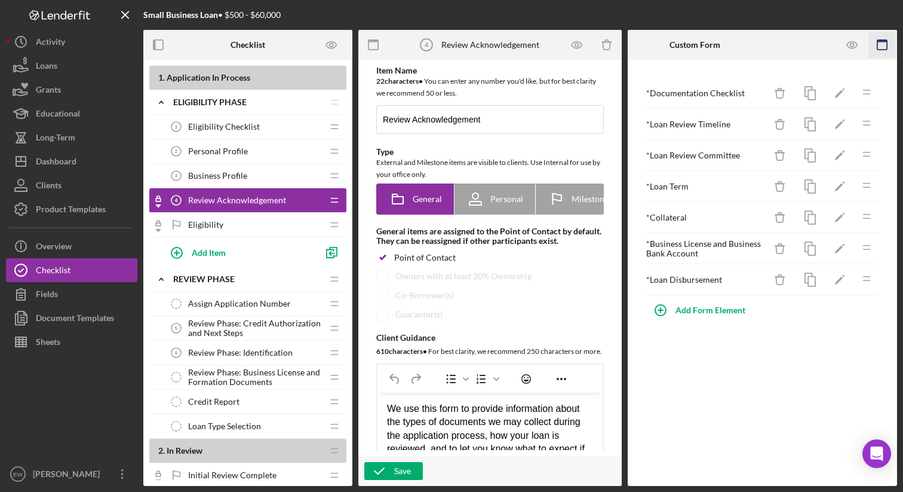
click at [879, 42] on icon "button" at bounding box center [882, 45] width 27 height 27
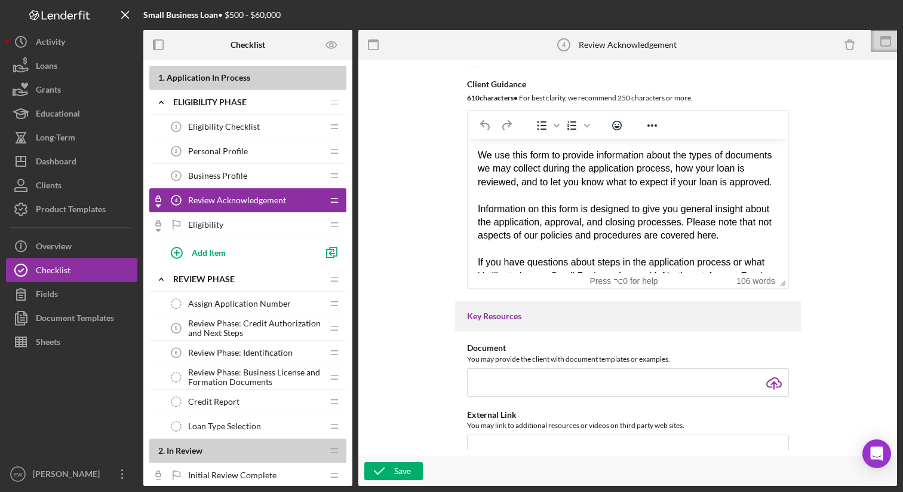
scroll to position [251, 0]
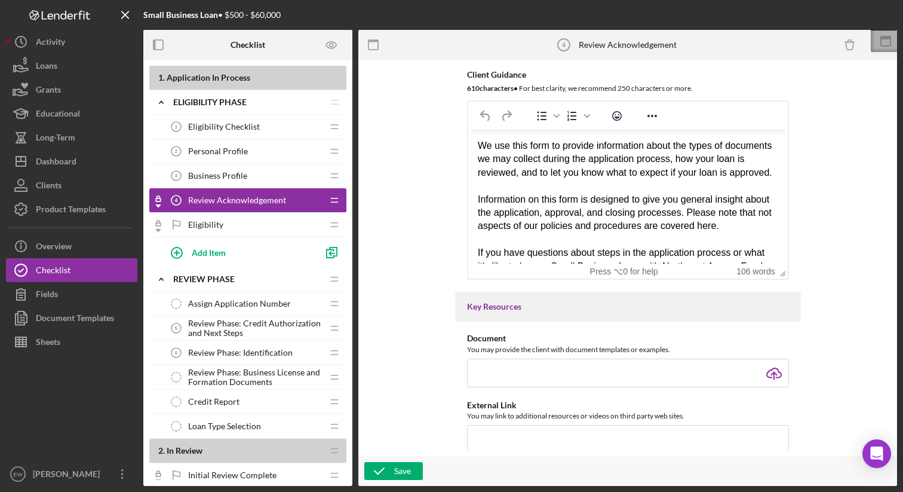
click at [885, 40] on icon at bounding box center [886, 41] width 30 height 30
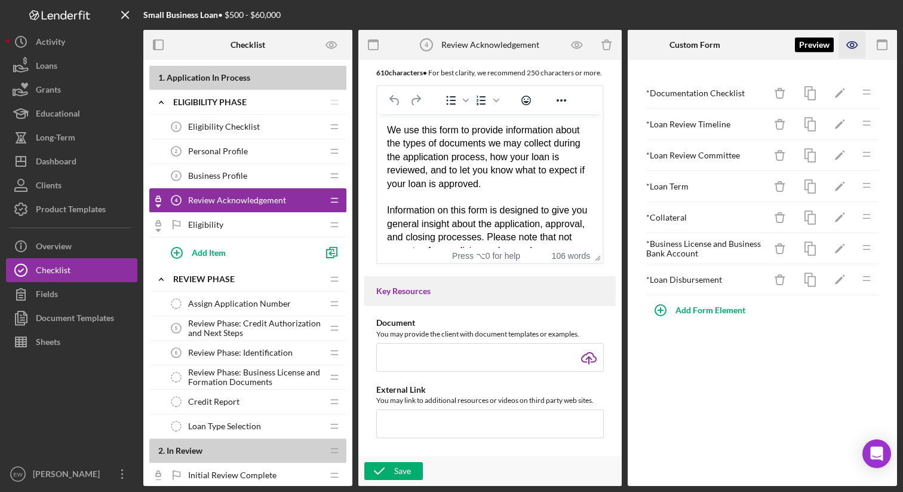
click at [852, 48] on icon "button" at bounding box center [852, 45] width 10 height 7
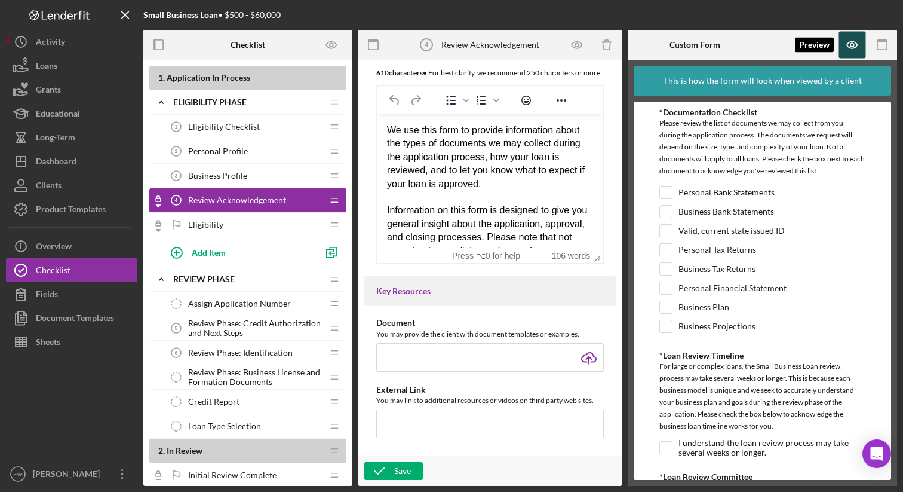
click at [853, 51] on icon "button" at bounding box center [852, 45] width 27 height 27
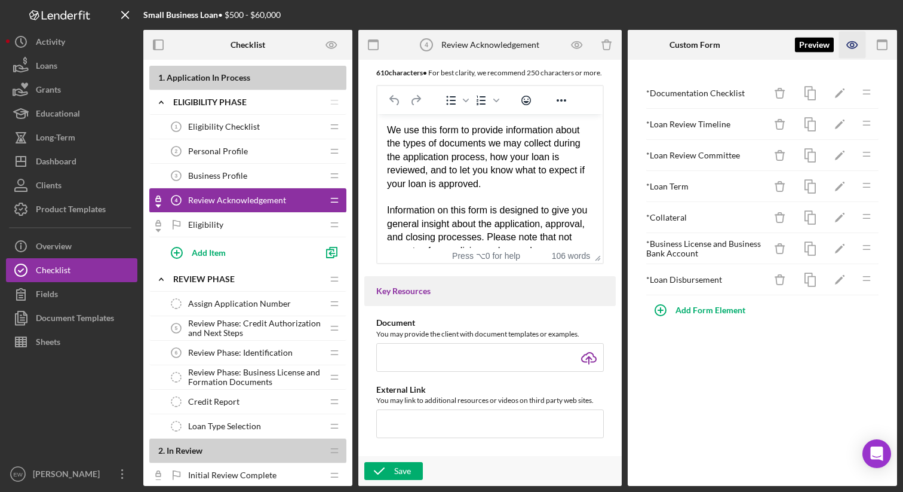
click at [853, 51] on icon "button" at bounding box center [852, 45] width 27 height 27
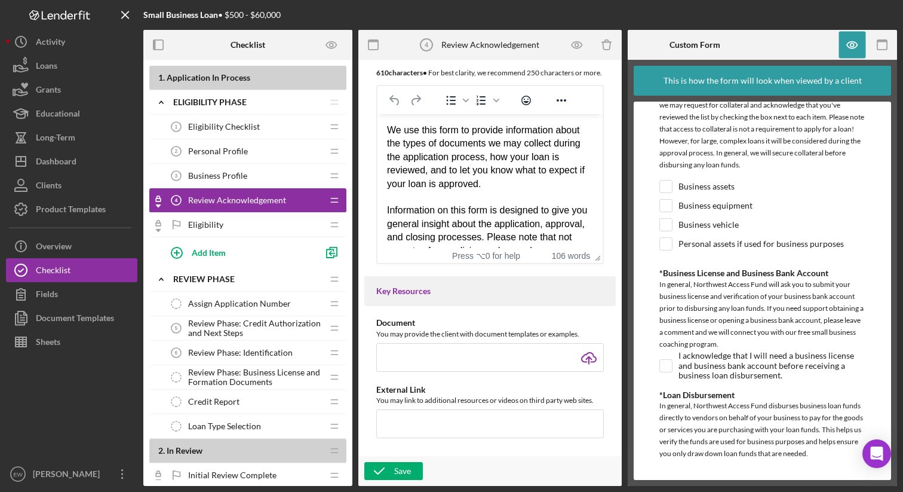
scroll to position [649, 0]
click at [50, 160] on div "Dashboard" at bounding box center [56, 162] width 41 height 27
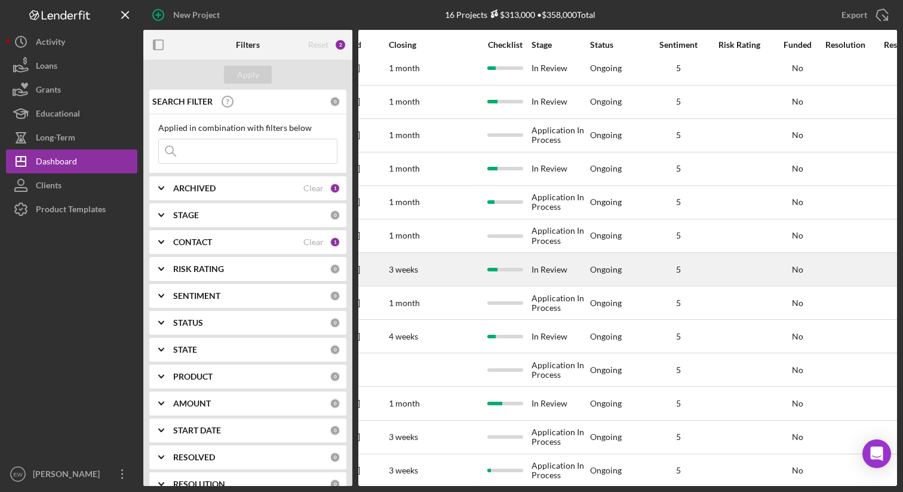
scroll to position [0, 700]
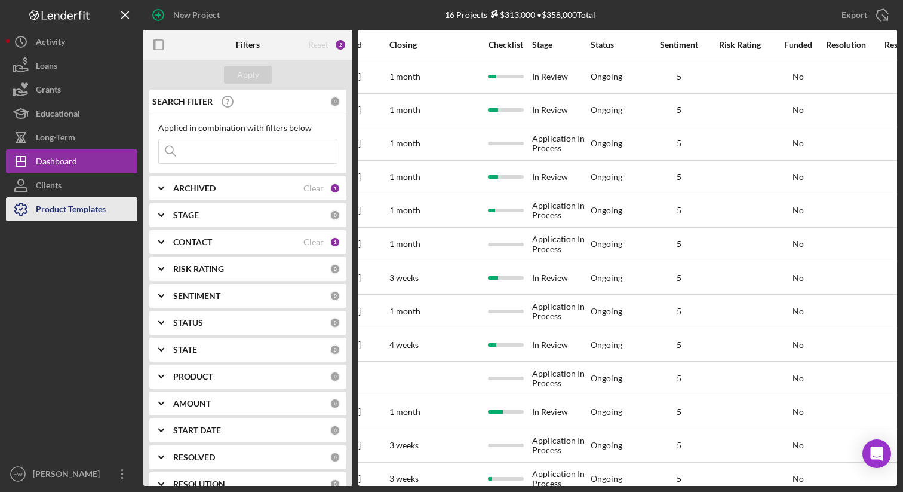
click at [68, 205] on div "Product Templates" at bounding box center [71, 210] width 70 height 27
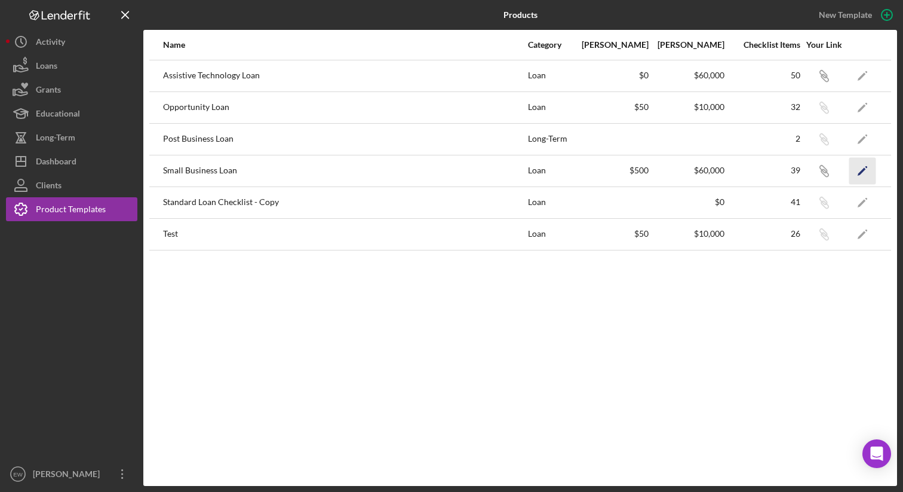
click at [863, 174] on icon "Icon/Edit" at bounding box center [862, 170] width 27 height 27
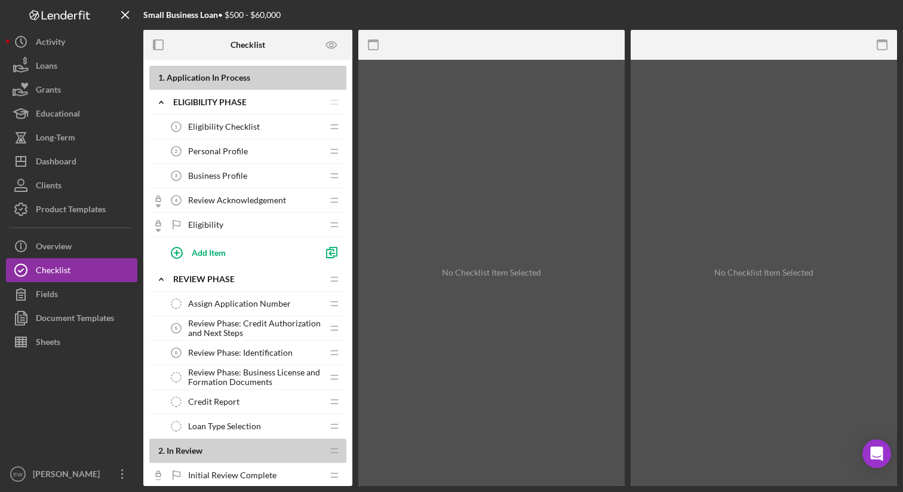
click at [201, 203] on span "Review Acknowledgement" at bounding box center [237, 200] width 98 height 10
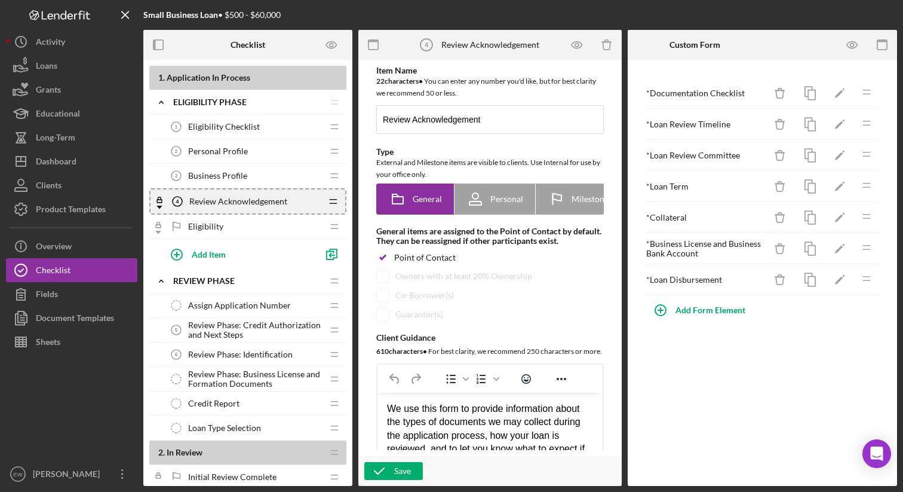
click at [332, 198] on icon "Icon/Drag" at bounding box center [333, 201] width 24 height 24
click at [159, 198] on icon "Icon/Checklist Item Locked" at bounding box center [160, 201] width 24 height 24
click at [159, 204] on icon "Icon/Checklist Item Locked" at bounding box center [160, 201] width 24 height 24
click at [159, 203] on rect at bounding box center [159, 201] width 5 height 3
click at [332, 203] on icon "Icon/Drag" at bounding box center [333, 201] width 24 height 24
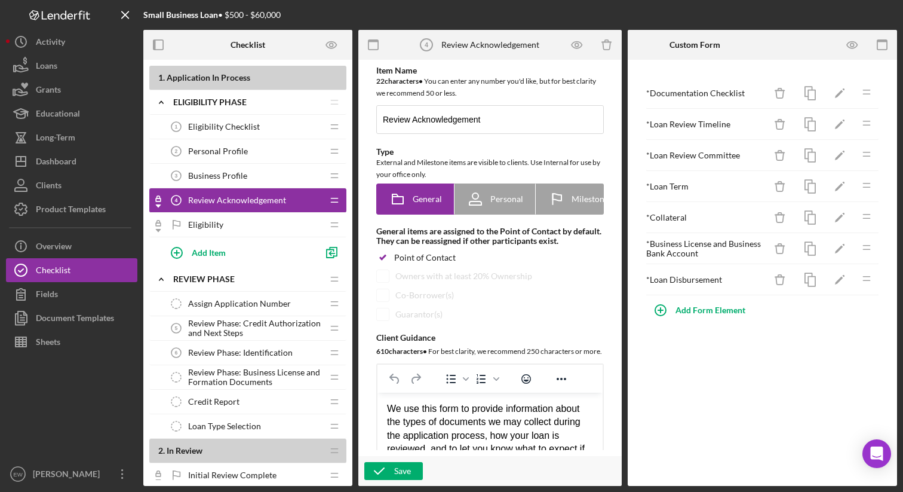
click at [308, 229] on div "Eligibility Eligibility" at bounding box center [243, 225] width 158 height 24
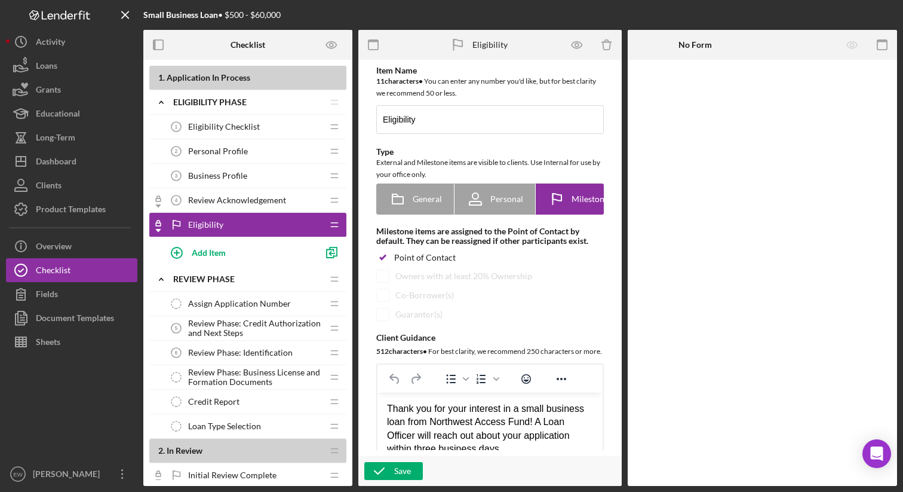
click at [308, 201] on div "Review Acknowledgement 4 Review Acknowledgement" at bounding box center [243, 200] width 158 height 24
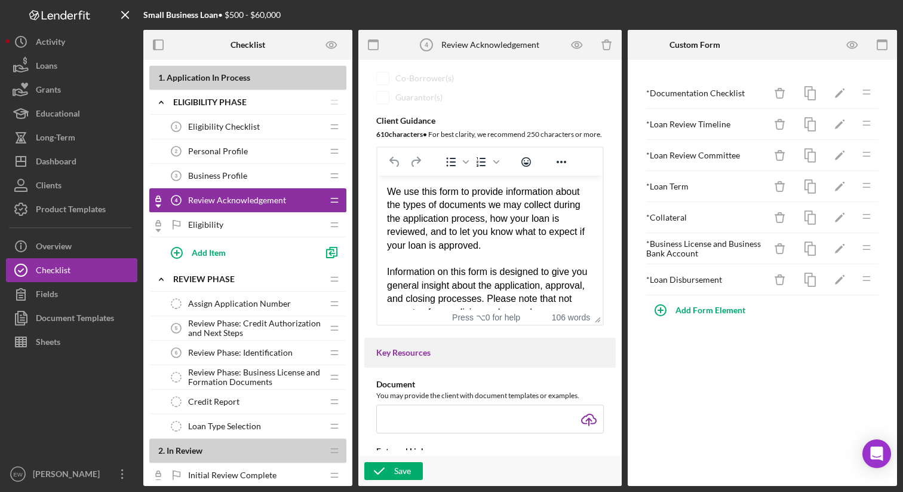
click at [158, 208] on icon "Icon/Checklist Item Locked" at bounding box center [158, 200] width 24 height 24
click at [158, 205] on icon at bounding box center [158, 205] width 5 height 3
click at [158, 201] on rect at bounding box center [158, 199] width 5 height 3
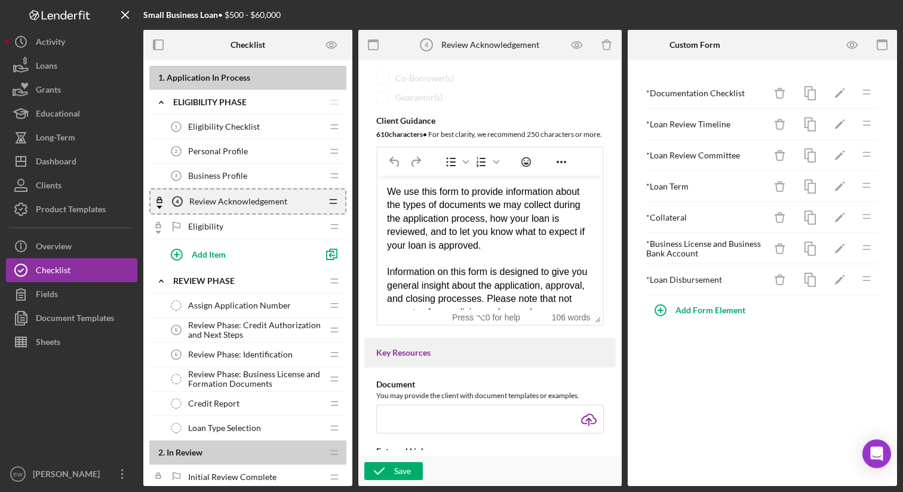
click at [326, 199] on icon "Icon/Drag" at bounding box center [333, 201] width 24 height 24
click at [314, 199] on div "Review Acknowledgement 4 Review Acknowledgement" at bounding box center [243, 201] width 156 height 24
click at [851, 46] on icon "button" at bounding box center [853, 45] width 4 height 4
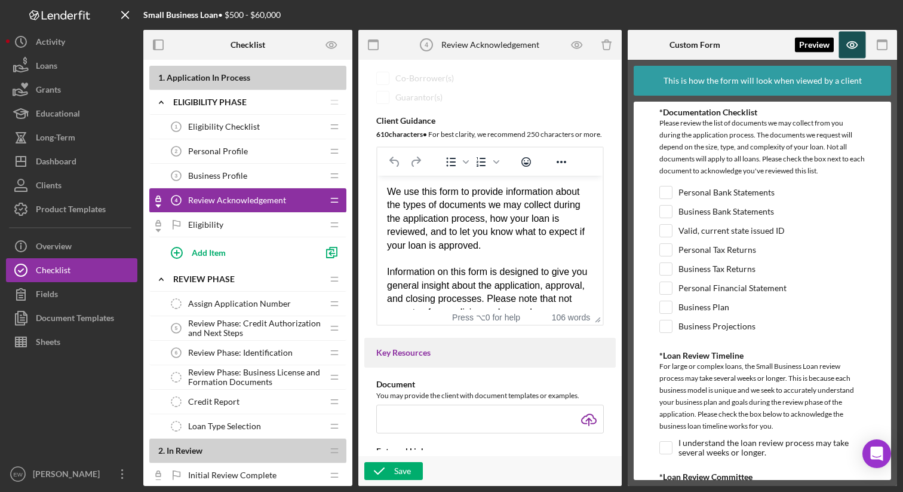
click at [851, 46] on icon "button" at bounding box center [853, 45] width 4 height 4
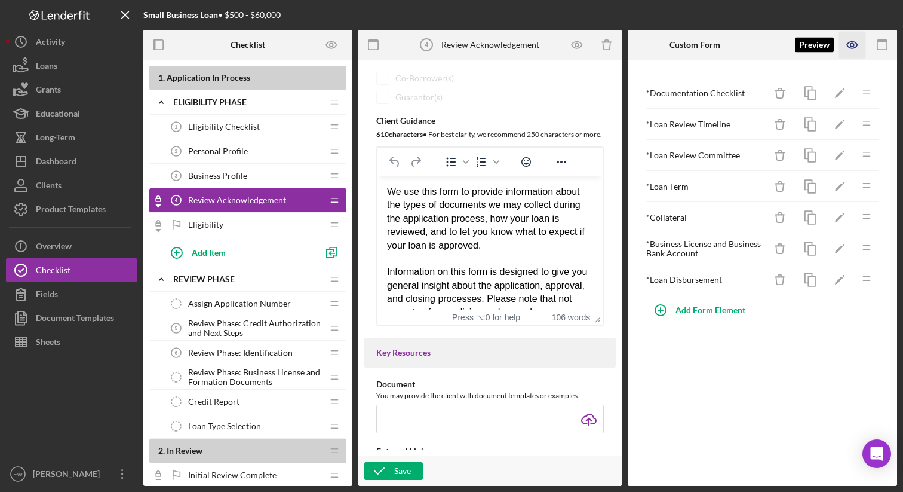
click at [851, 46] on icon "button" at bounding box center [853, 45] width 4 height 4
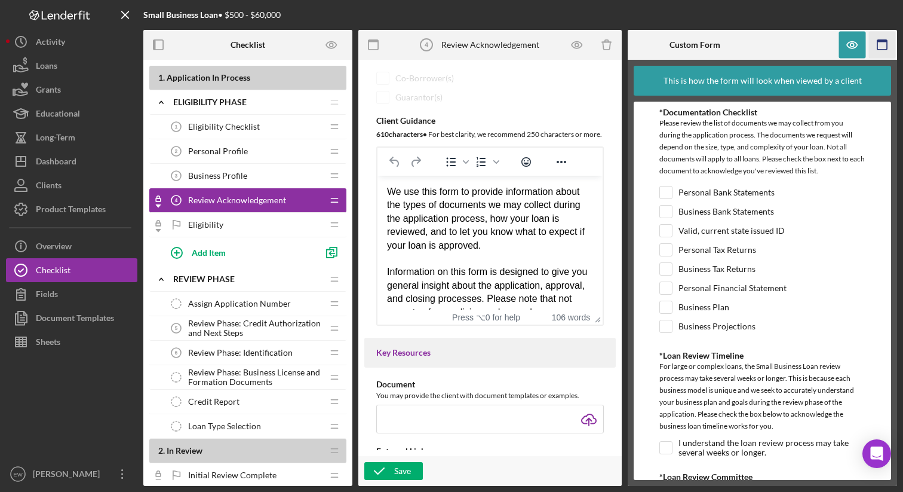
click at [879, 44] on icon "button" at bounding box center [882, 45] width 27 height 27
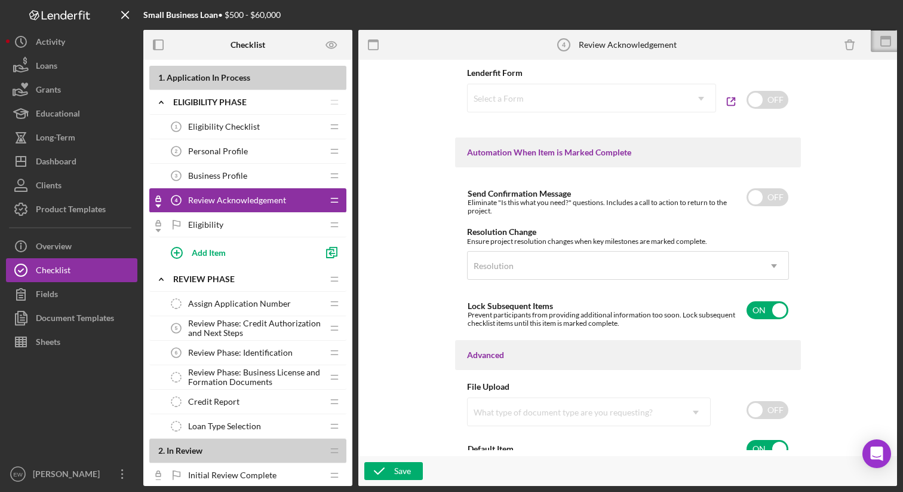
scroll to position [741, 0]
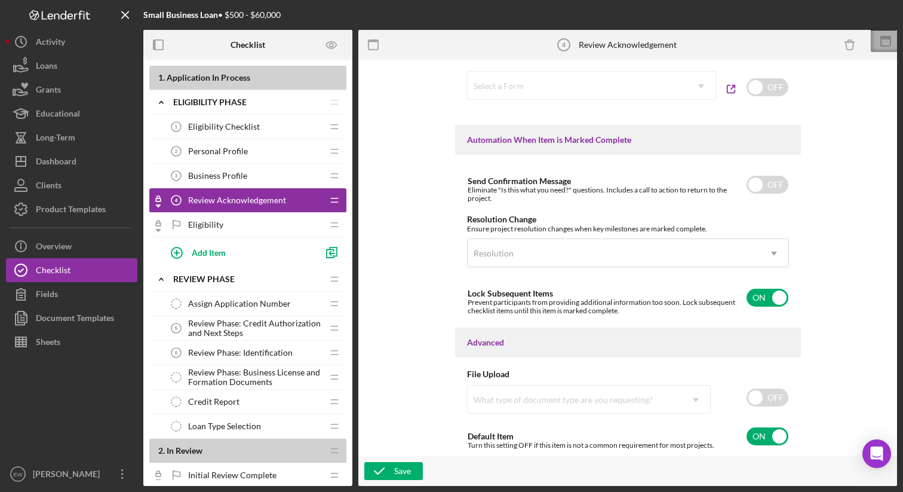
click at [879, 45] on icon at bounding box center [886, 41] width 30 height 30
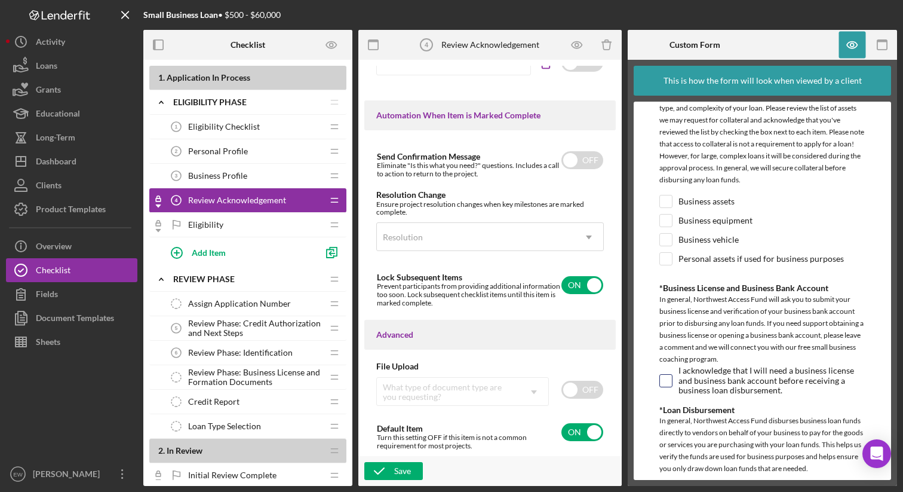
scroll to position [649, 0]
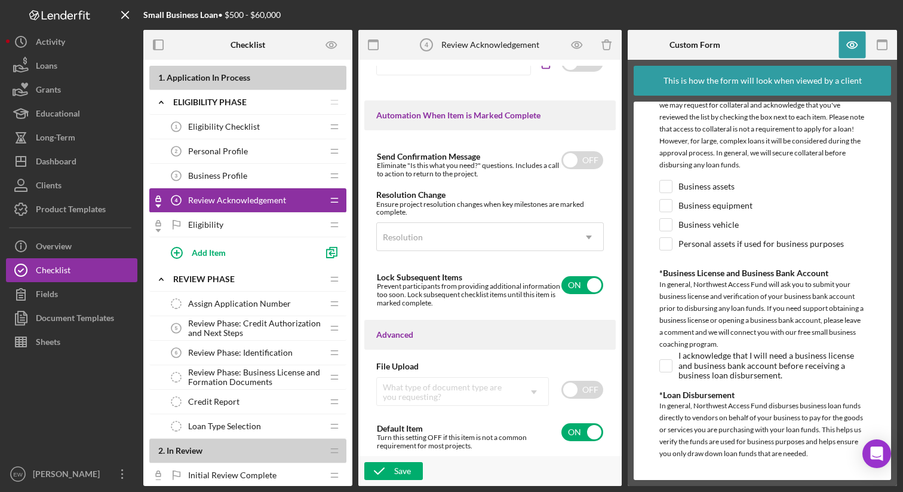
click at [746, 415] on div "In general, Northwest Access Fund disburses business loan funds directly to ven…" at bounding box center [763, 431] width 206 height 63
click at [854, 42] on icon "button" at bounding box center [852, 45] width 27 height 27
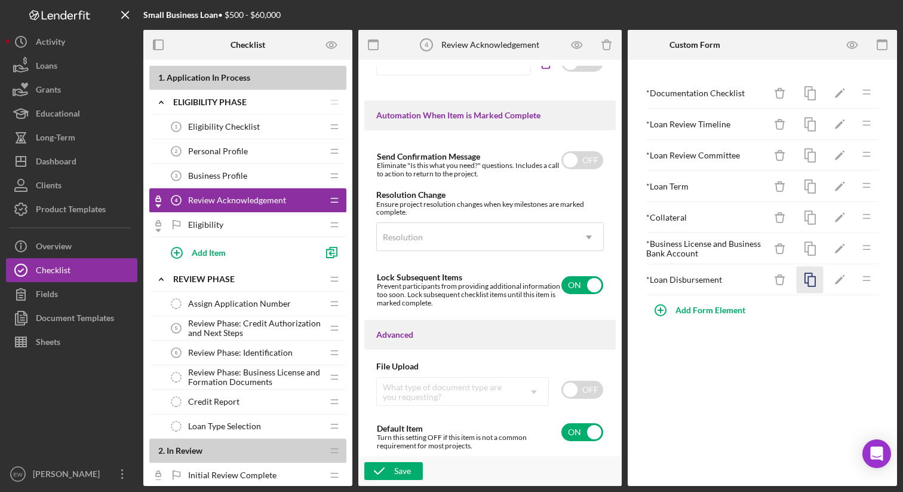
click at [809, 282] on icon "button" at bounding box center [810, 279] width 27 height 27
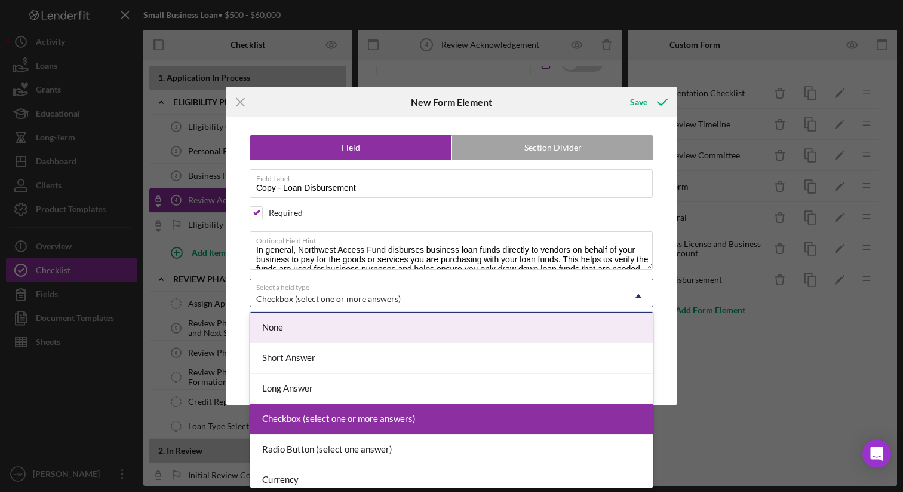
click at [443, 290] on div "Checkbox (select one or more answers)" at bounding box center [437, 298] width 374 height 27
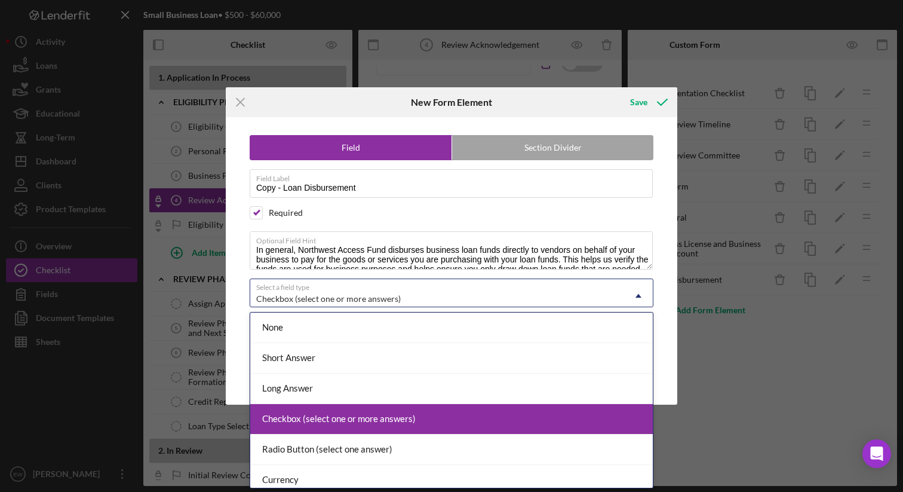
click at [406, 418] on div "Checkbox (select one or more answers)" at bounding box center [451, 419] width 403 height 30
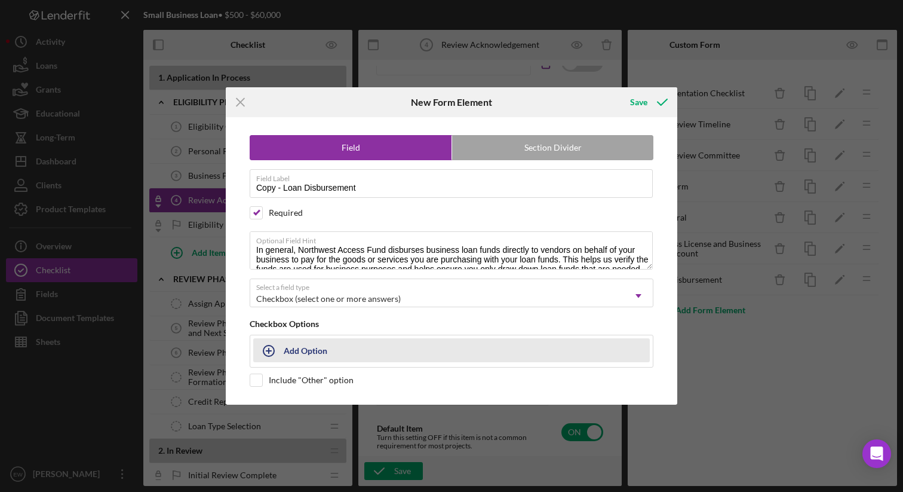
click at [335, 345] on button "Add Option" at bounding box center [451, 350] width 397 height 24
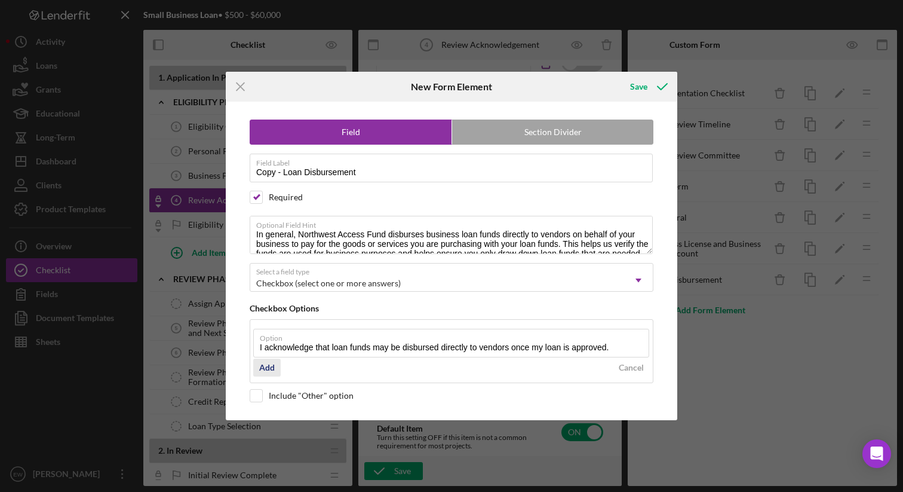
type input "I acknowledge that loan funds may be disbursed directly to vendors once my loan…"
click at [263, 365] on div "Add" at bounding box center [267, 367] width 16 height 18
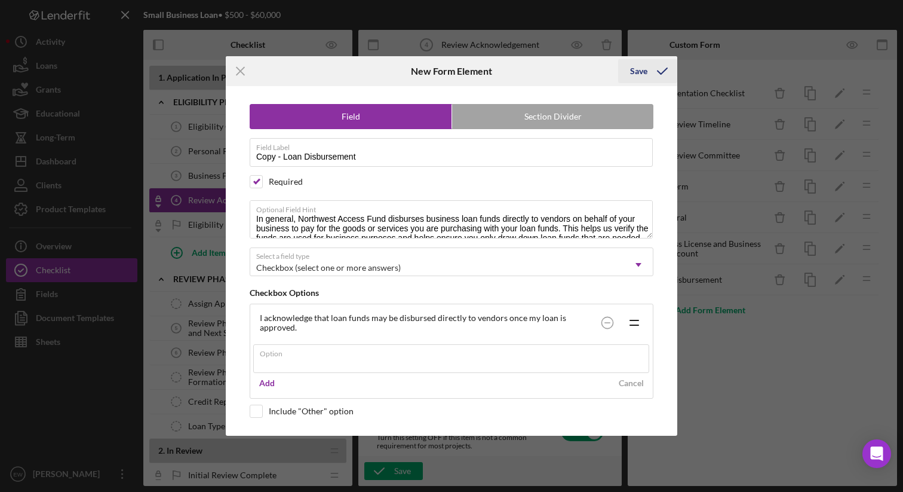
click at [639, 70] on div "Icon/Menu Close New Form Element Save Field Section Divider Field Label Copy - …" at bounding box center [451, 246] width 903 height 492
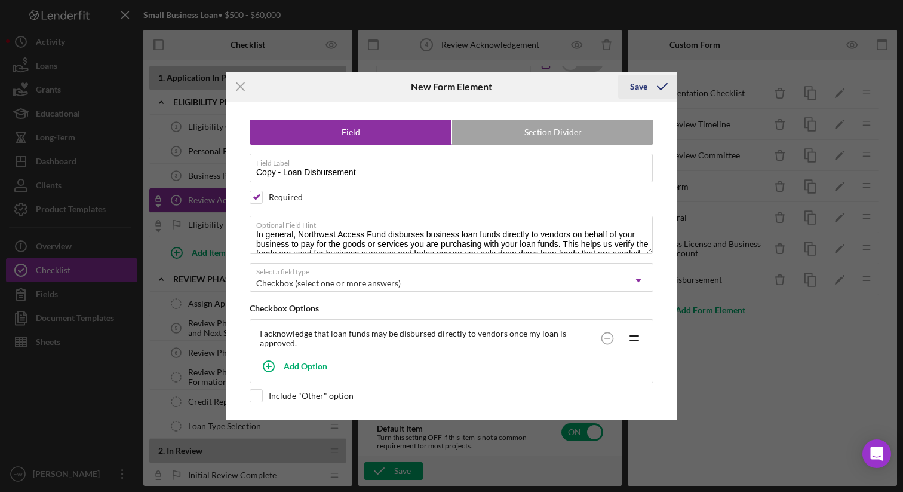
click at [636, 85] on div "Save" at bounding box center [638, 87] width 17 height 24
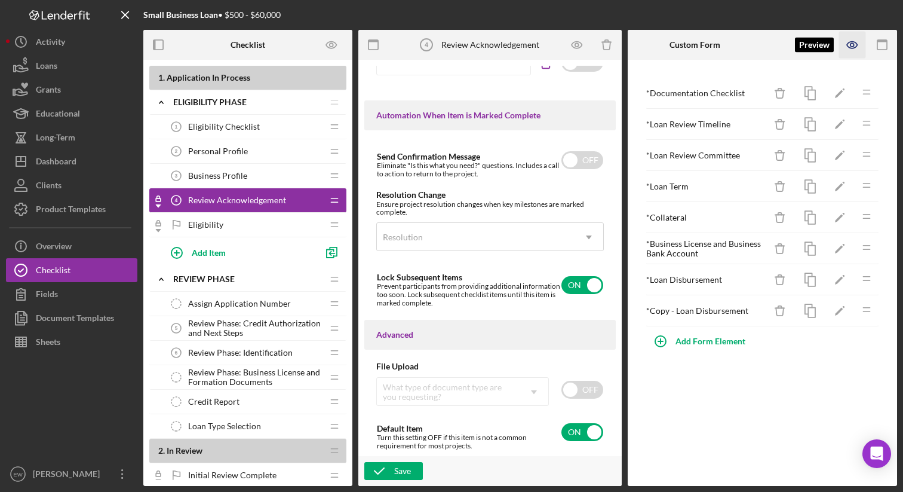
click at [851, 49] on icon "button" at bounding box center [852, 45] width 27 height 27
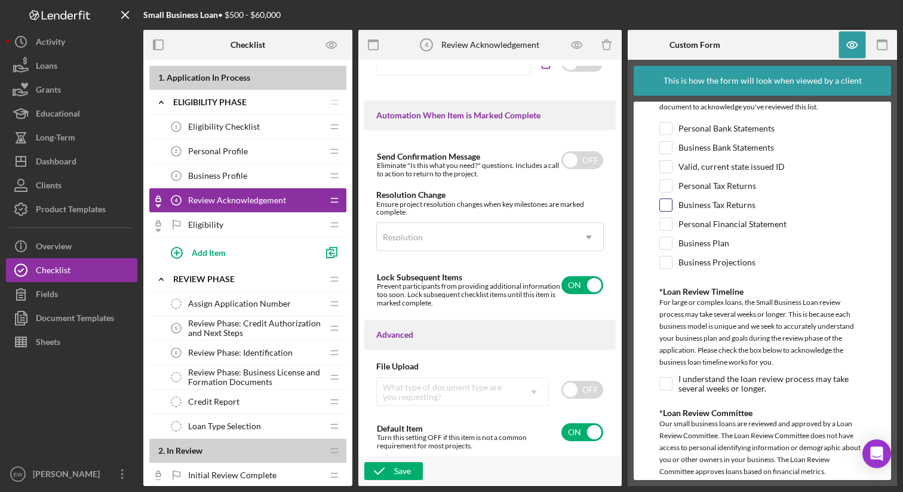
scroll to position [0, 0]
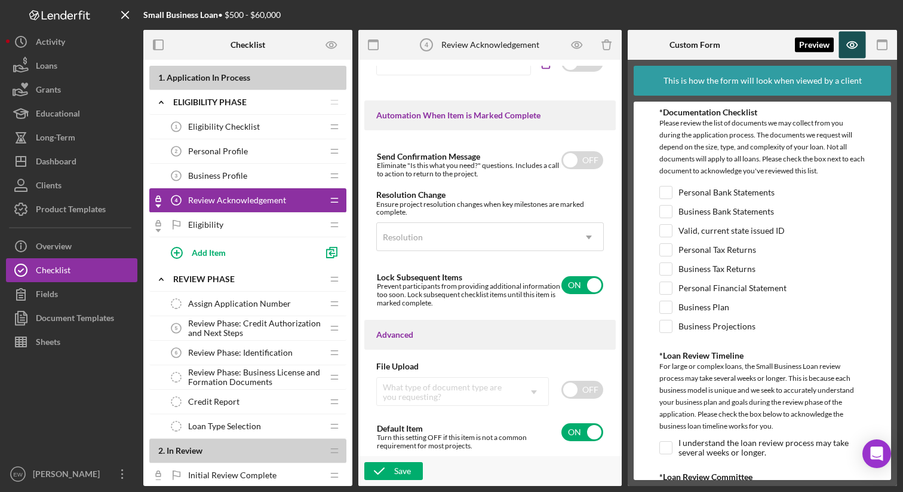
click at [850, 48] on icon "button" at bounding box center [852, 45] width 27 height 27
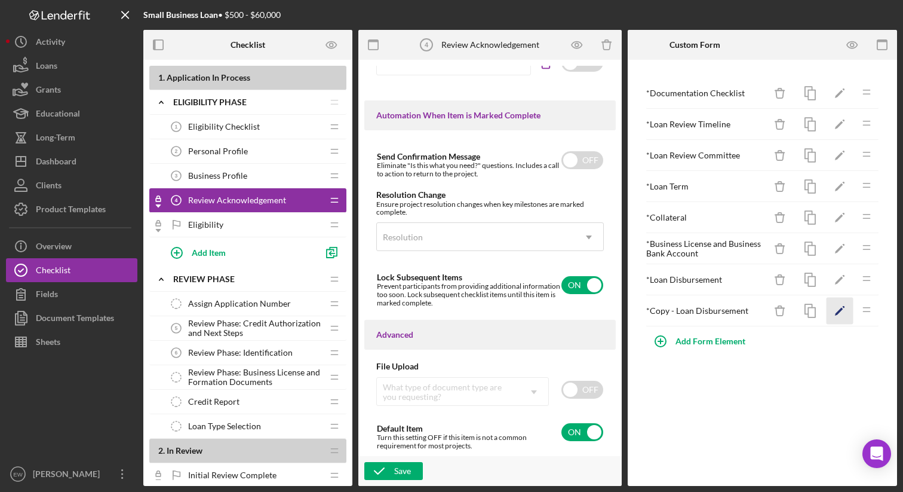
click at [832, 311] on icon "Icon/Edit" at bounding box center [840, 310] width 27 height 27
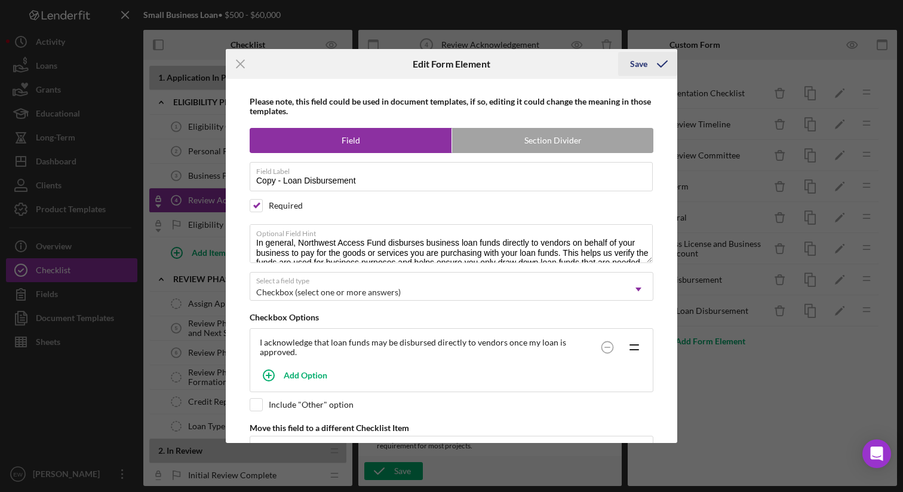
click at [643, 59] on div "Save" at bounding box center [638, 64] width 17 height 24
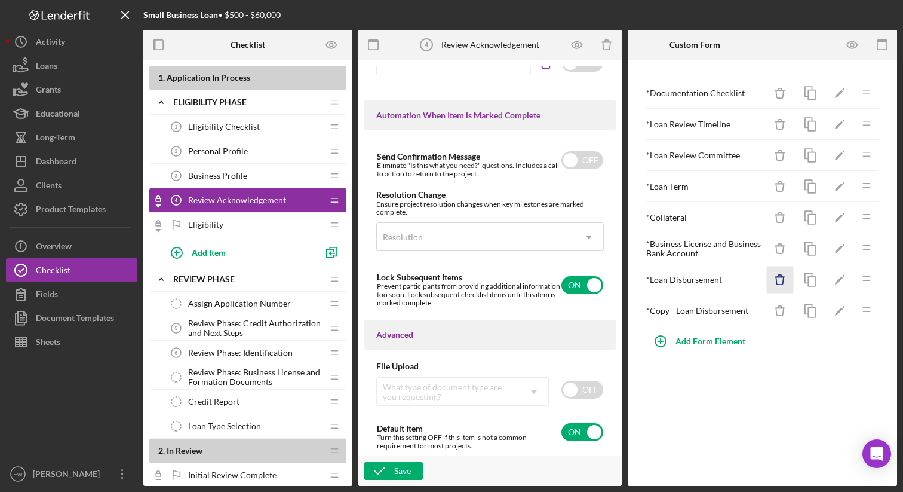
click at [775, 277] on line "button" at bounding box center [779, 277] width 9 height 0
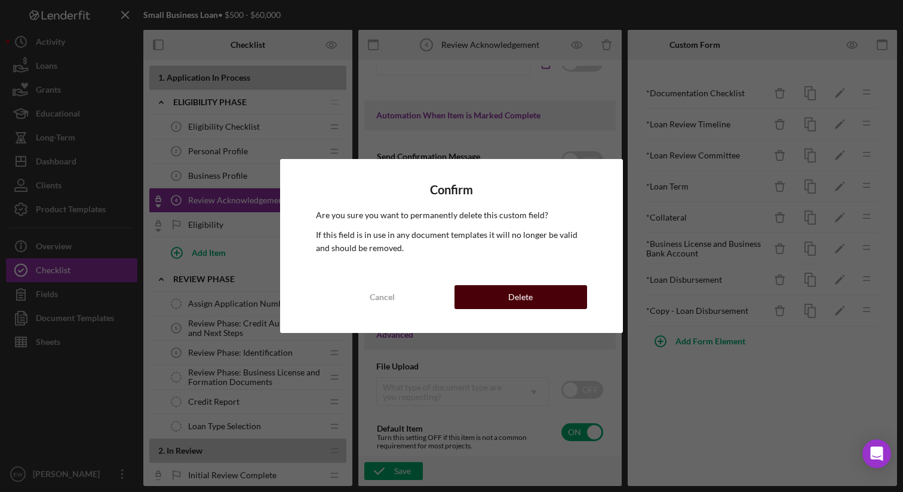
click at [563, 300] on button "Delete" at bounding box center [521, 297] width 133 height 24
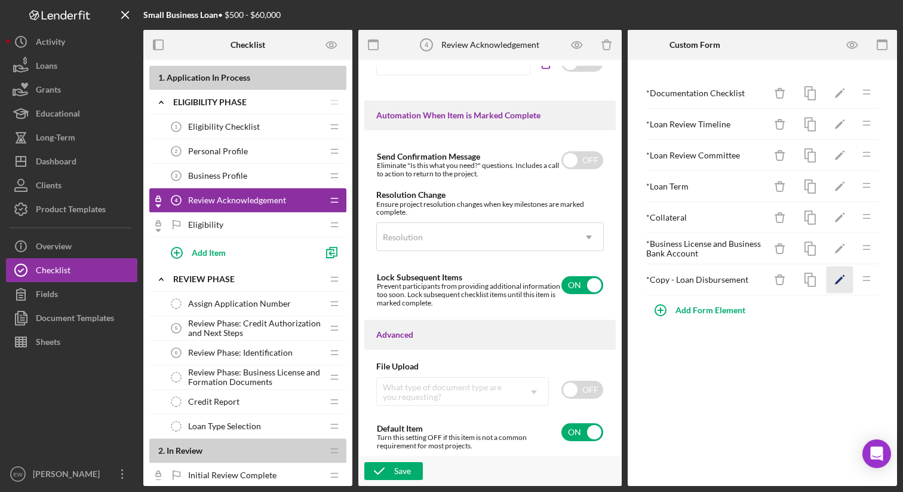
click at [837, 279] on icon "Icon/Edit" at bounding box center [840, 279] width 27 height 27
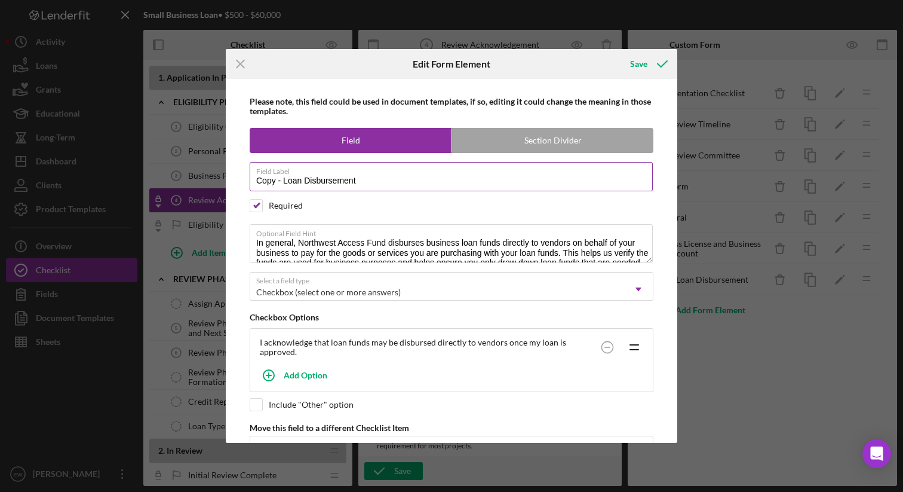
click at [283, 180] on input "Copy - Loan Disbursement" at bounding box center [451, 176] width 403 height 29
type input "Loan Disbursement"
click at [646, 61] on div "Save" at bounding box center [638, 64] width 17 height 24
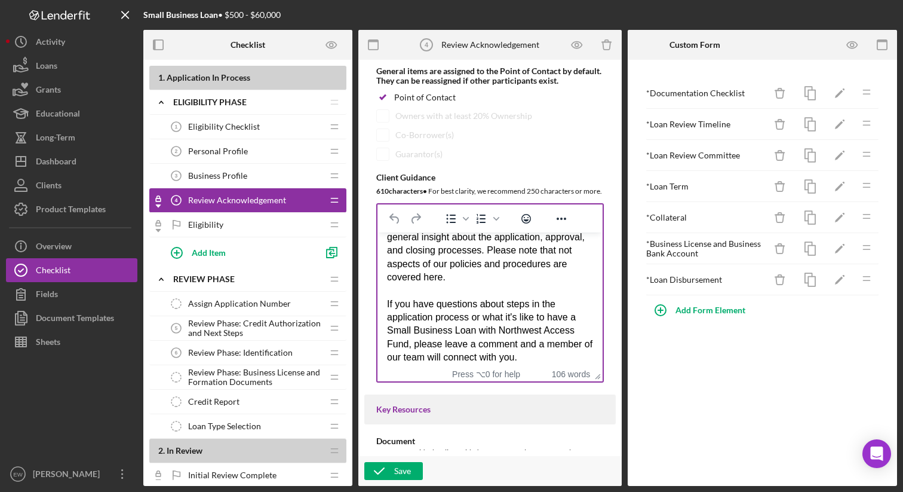
scroll to position [113, 0]
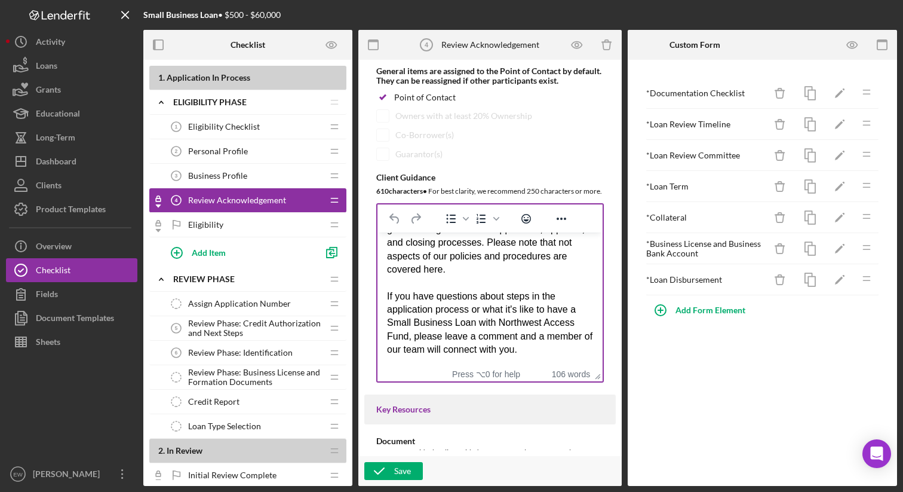
click at [534, 242] on div "Information on this form is designed to give you general insight about the appl…" at bounding box center [490, 242] width 206 height 67
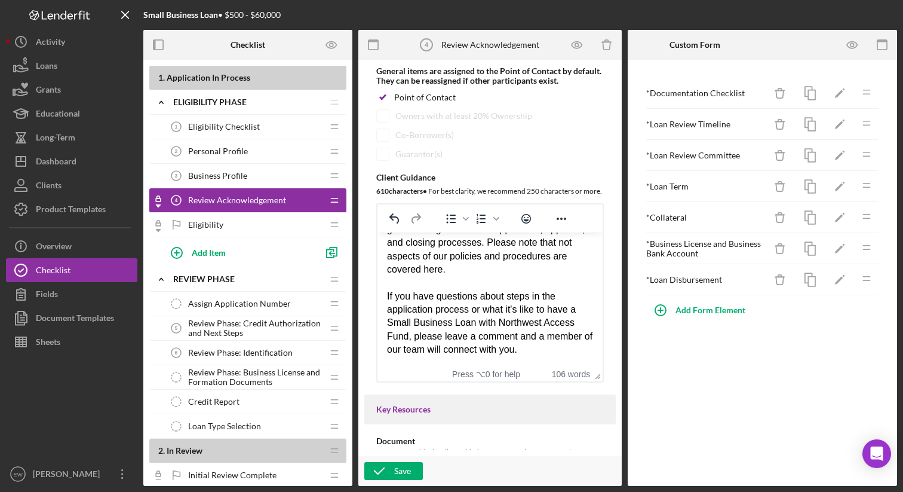
click at [546, 349] on div "If you have questions about steps in the application process or what it's like …" at bounding box center [490, 323] width 206 height 67
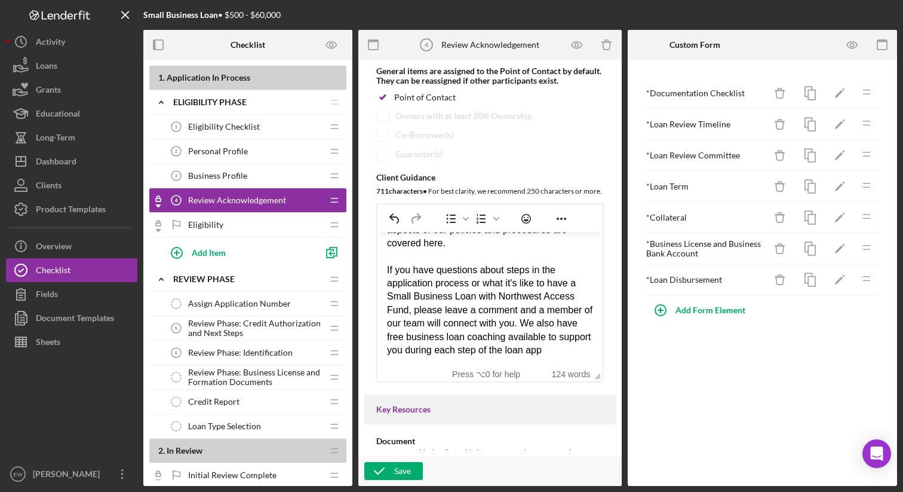
scroll to position [142, 0]
click at [406, 471] on div "Save" at bounding box center [402, 471] width 17 height 18
click at [882, 47] on icon "button" at bounding box center [882, 45] width 27 height 27
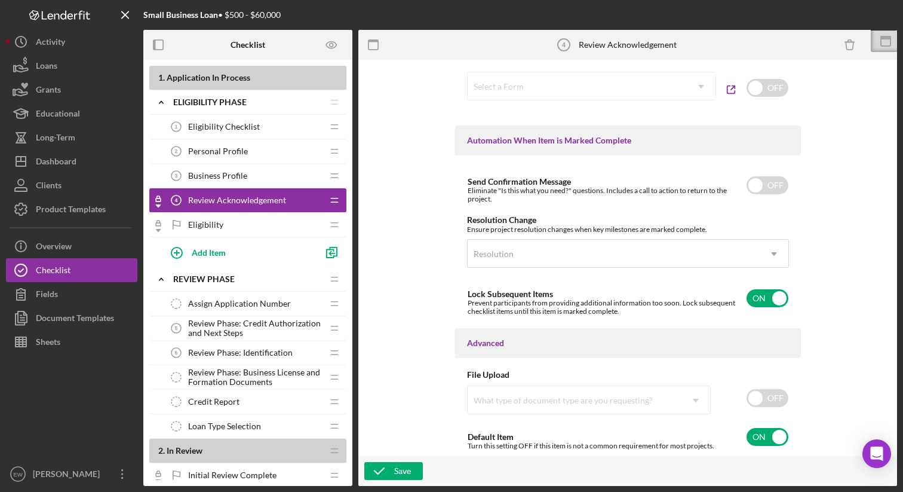
scroll to position [741, 0]
